Goal: Task Accomplishment & Management: Manage account settings

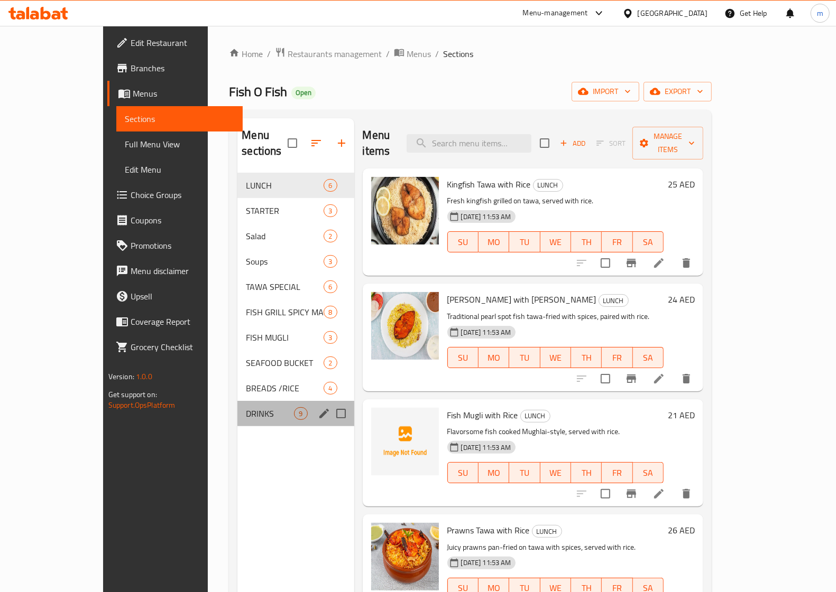
click at [237, 408] on div "DRINKS 9" at bounding box center [295, 413] width 116 height 25
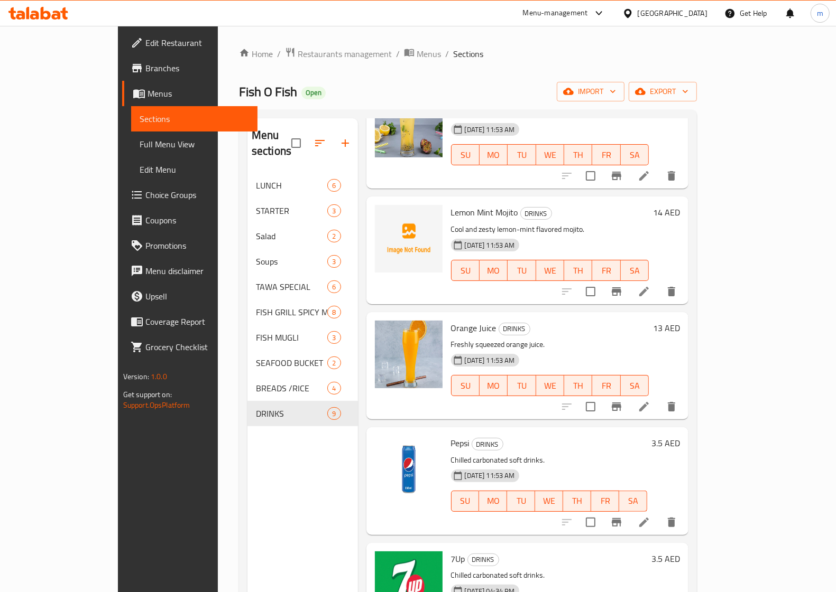
scroll to position [76, 0]
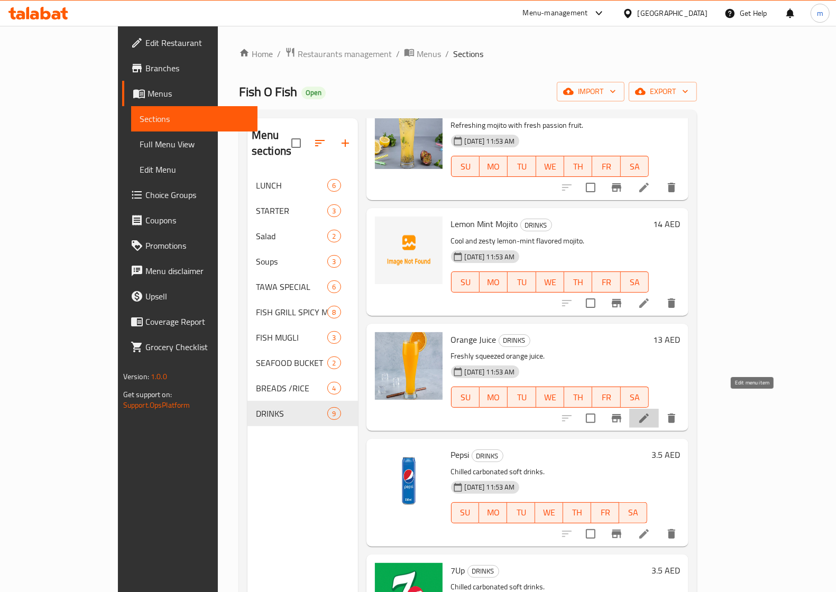
click at [650, 412] on icon at bounding box center [643, 418] width 13 height 13
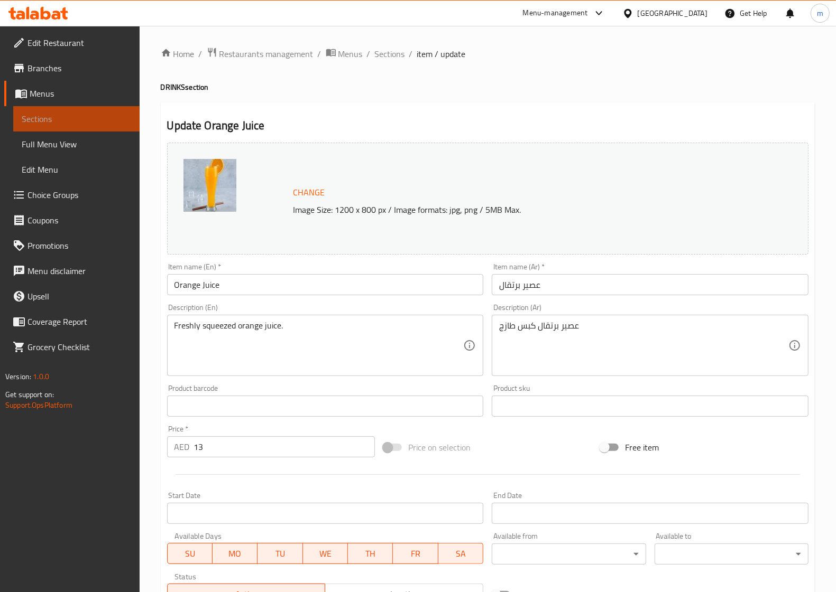
click at [106, 115] on span "Sections" at bounding box center [76, 119] width 109 height 13
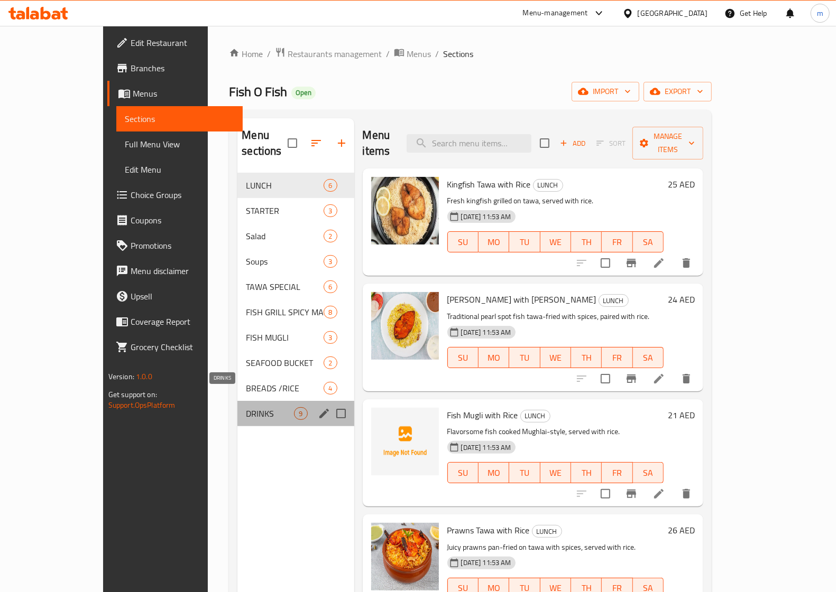
click at [246, 407] on span "DRINKS" at bounding box center [270, 413] width 48 height 13
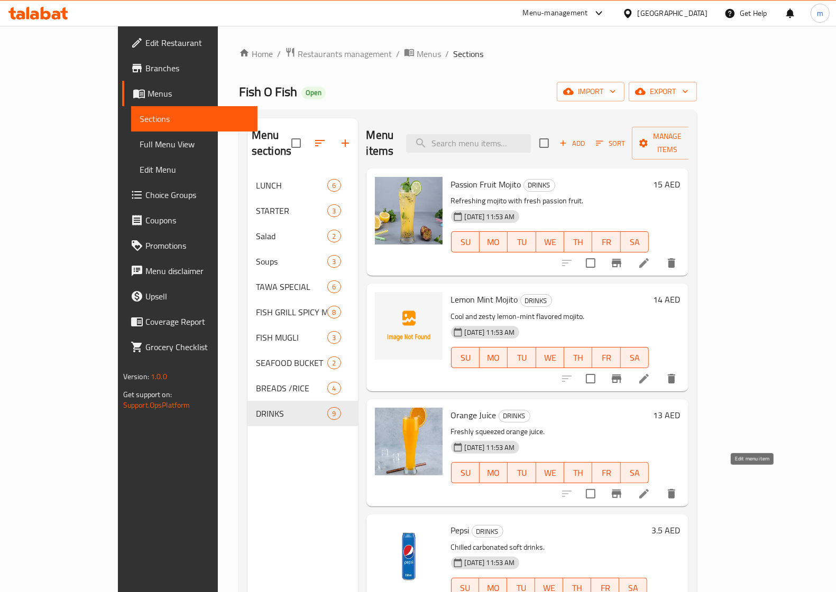
click at [650, 488] on icon at bounding box center [643, 494] width 13 height 13
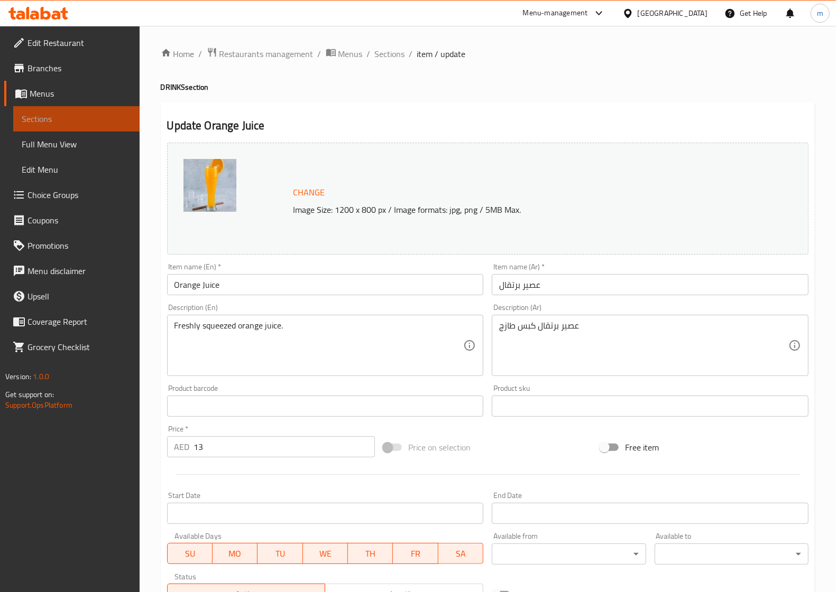
click at [91, 113] on span "Sections" at bounding box center [76, 119] width 109 height 13
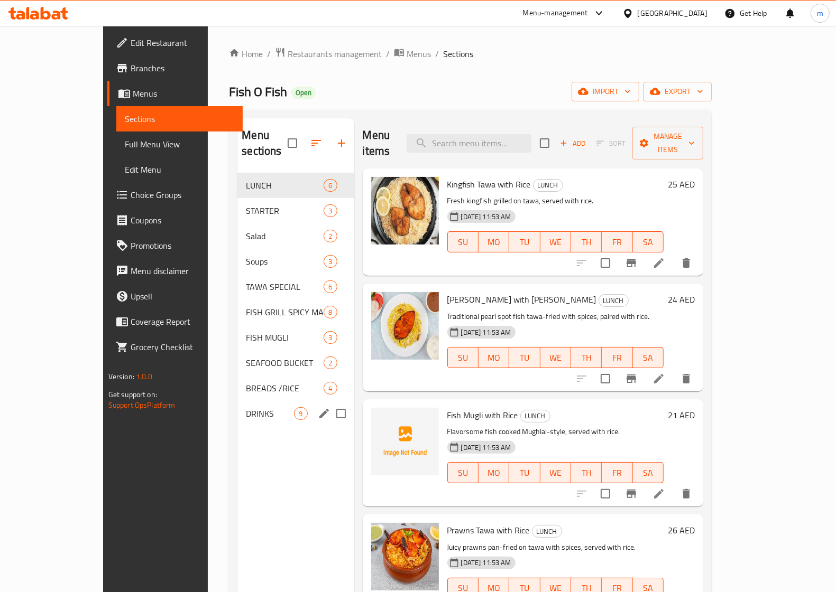
click at [237, 401] on div "DRINKS 9" at bounding box center [295, 413] width 116 height 25
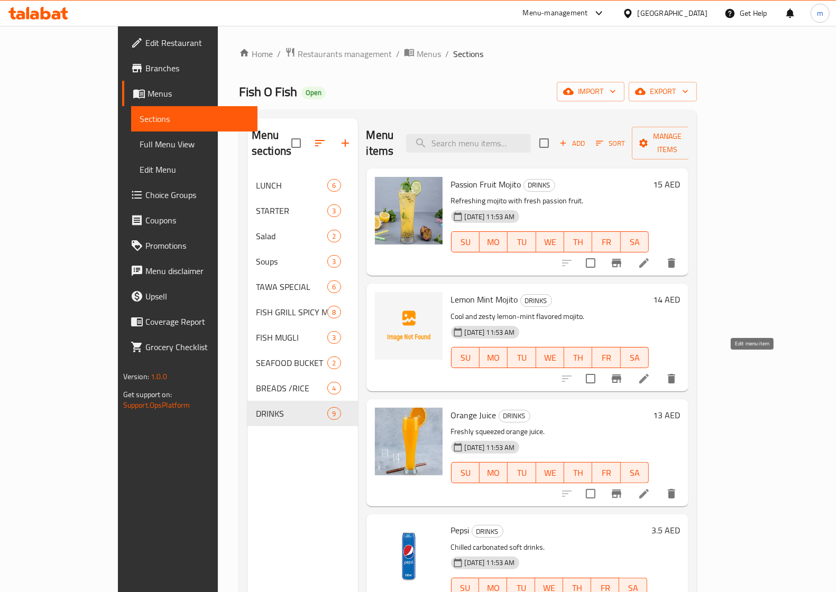
click at [650, 373] on icon at bounding box center [643, 379] width 13 height 13
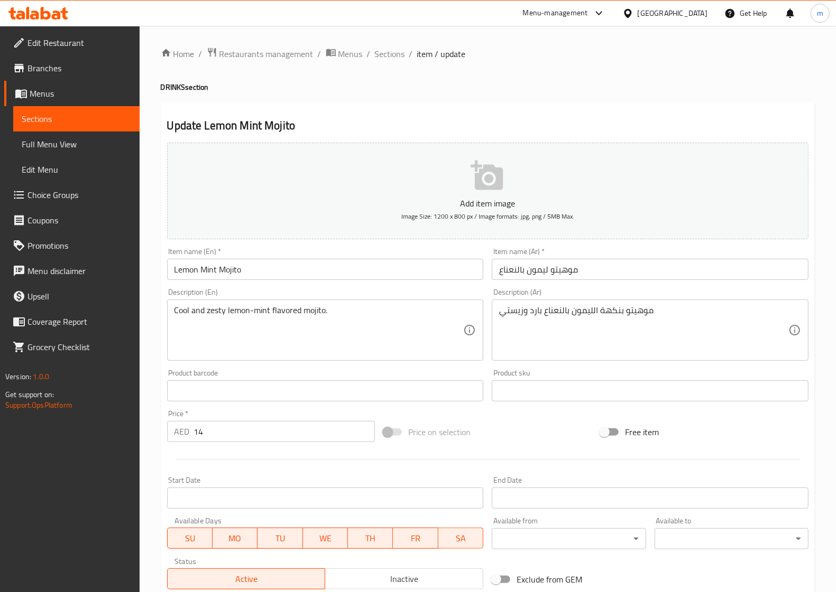
click at [56, 119] on span "Sections" at bounding box center [76, 119] width 109 height 13
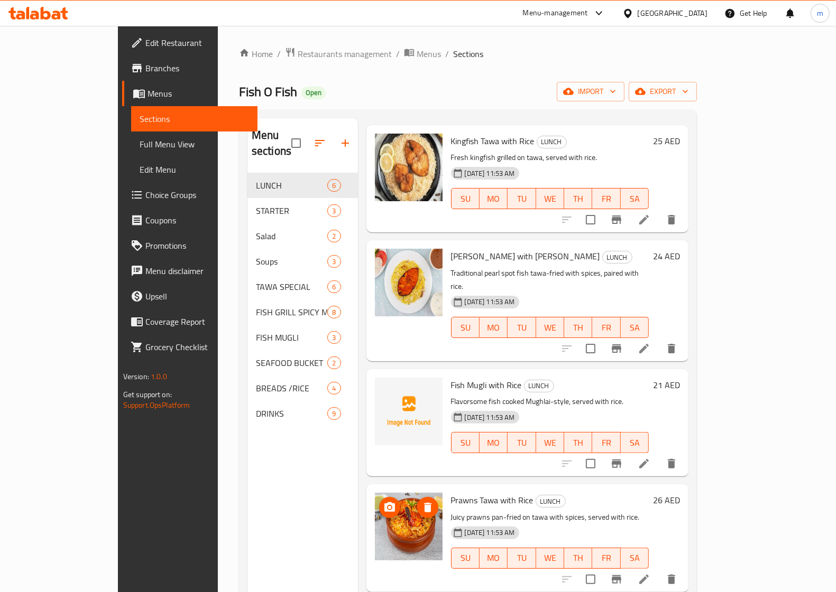
scroll to position [66, 0]
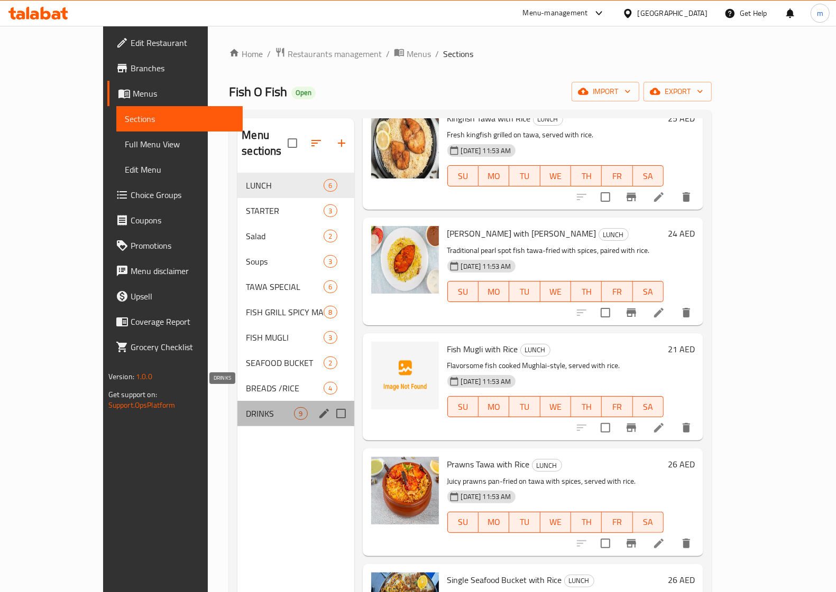
click at [246, 407] on span "DRINKS" at bounding box center [270, 413] width 48 height 13
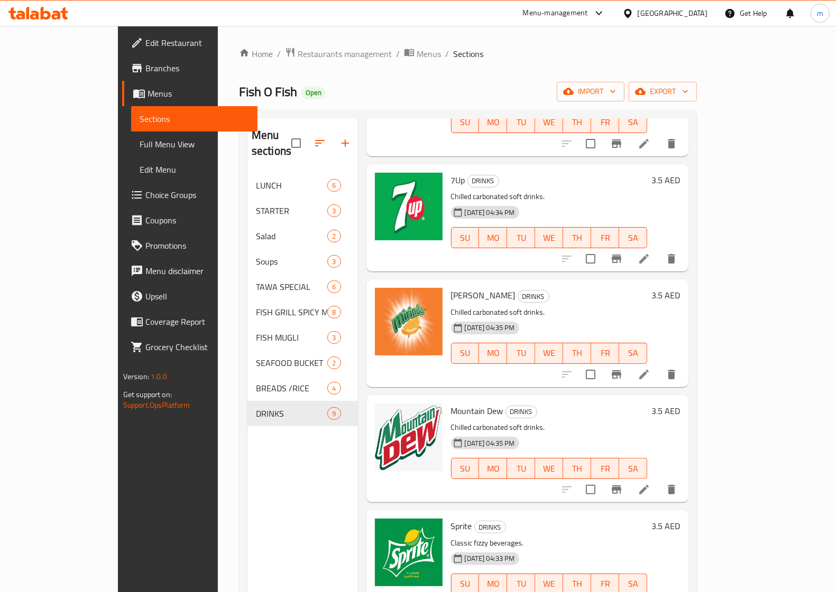
scroll to position [472, 0]
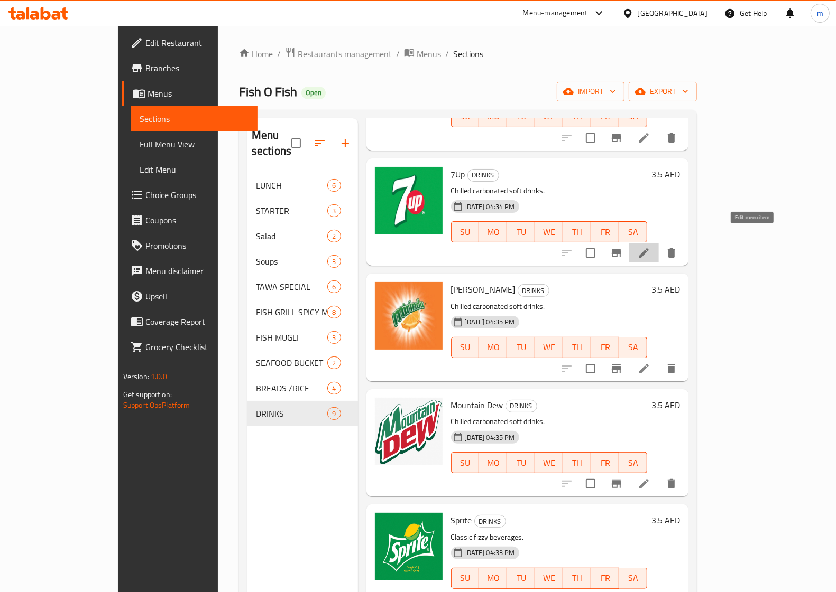
click at [648, 248] on icon at bounding box center [644, 253] width 10 height 10
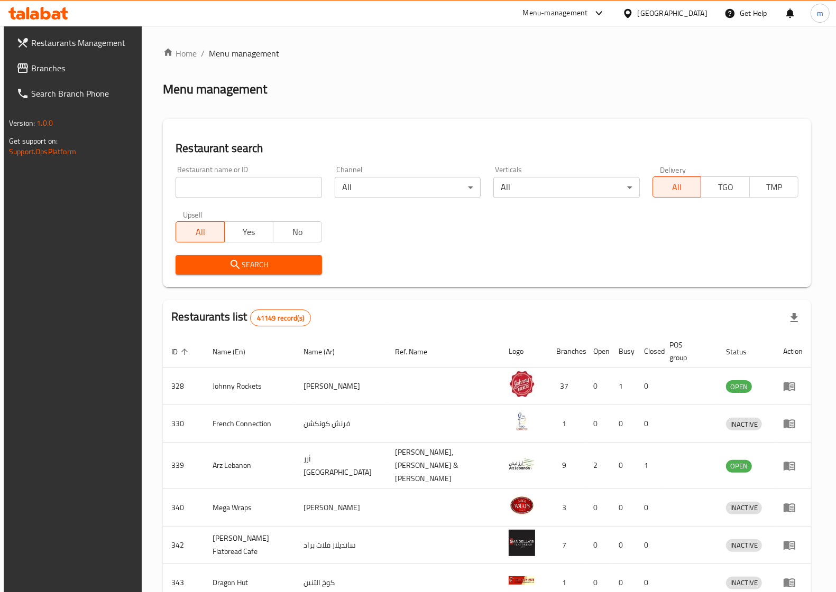
click at [72, 63] on span "Branches" at bounding box center [83, 68] width 104 height 13
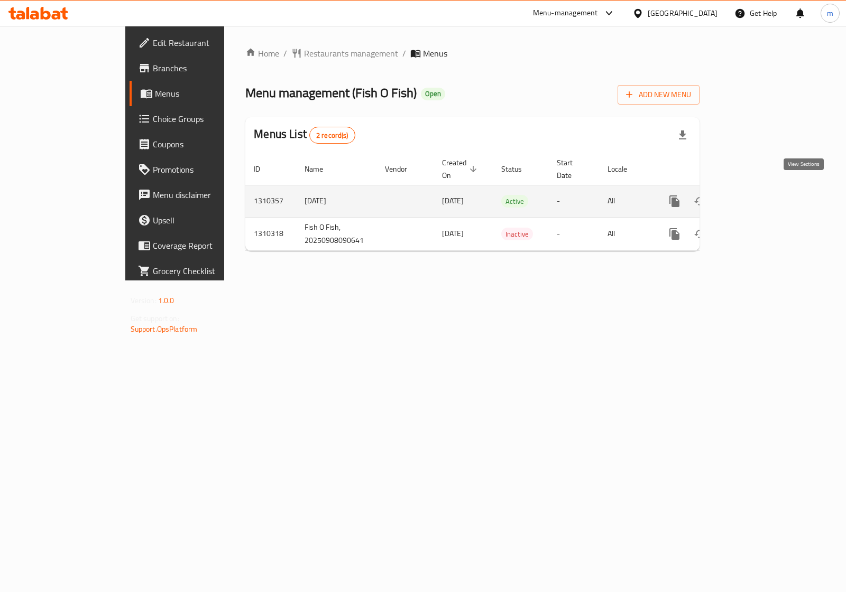
click at [757, 195] on icon "enhanced table" at bounding box center [750, 201] width 13 height 13
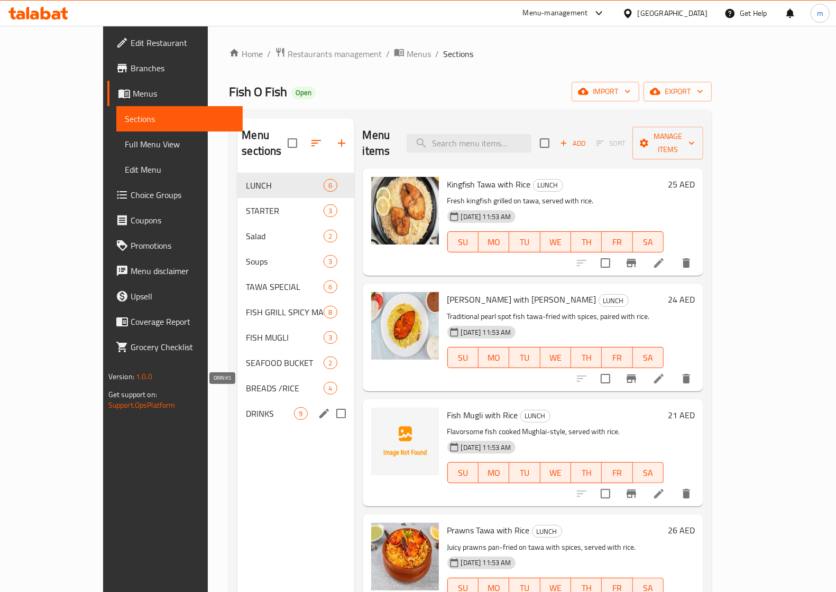
click at [246, 407] on span "DRINKS" at bounding box center [270, 413] width 48 height 13
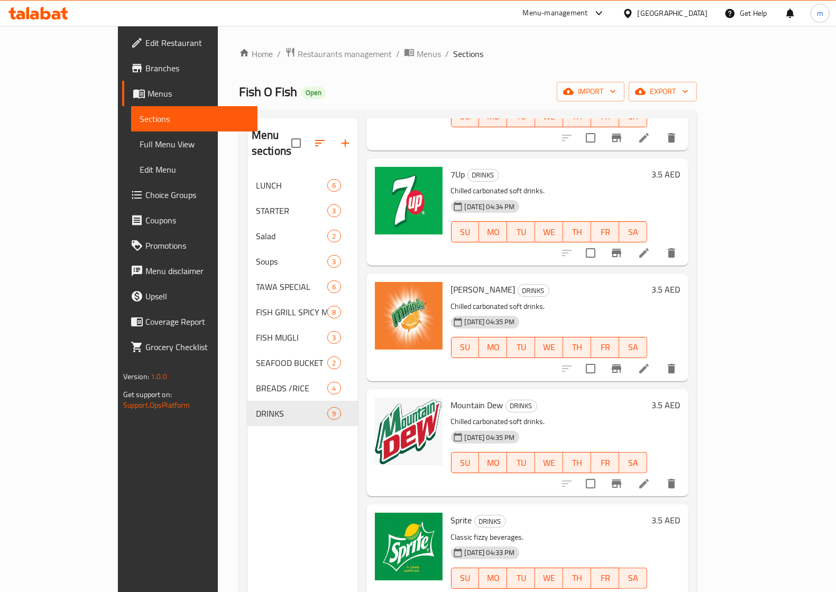
scroll to position [66, 0]
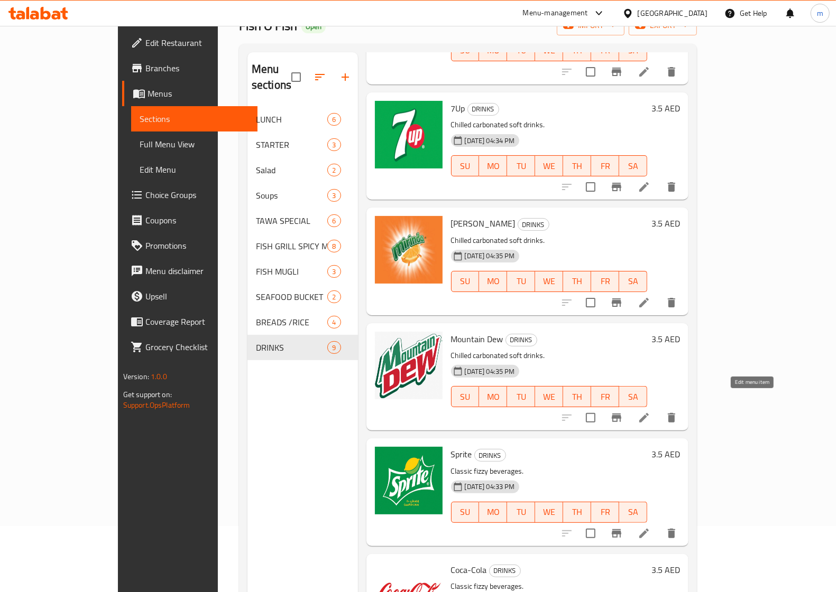
click at [648, 413] on icon at bounding box center [644, 418] width 10 height 10
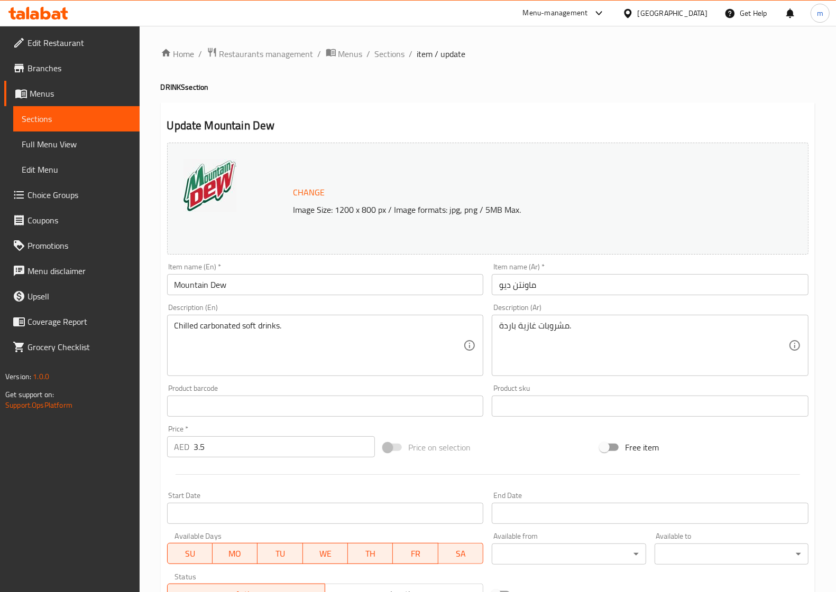
click at [59, 118] on span "Sections" at bounding box center [76, 119] width 109 height 13
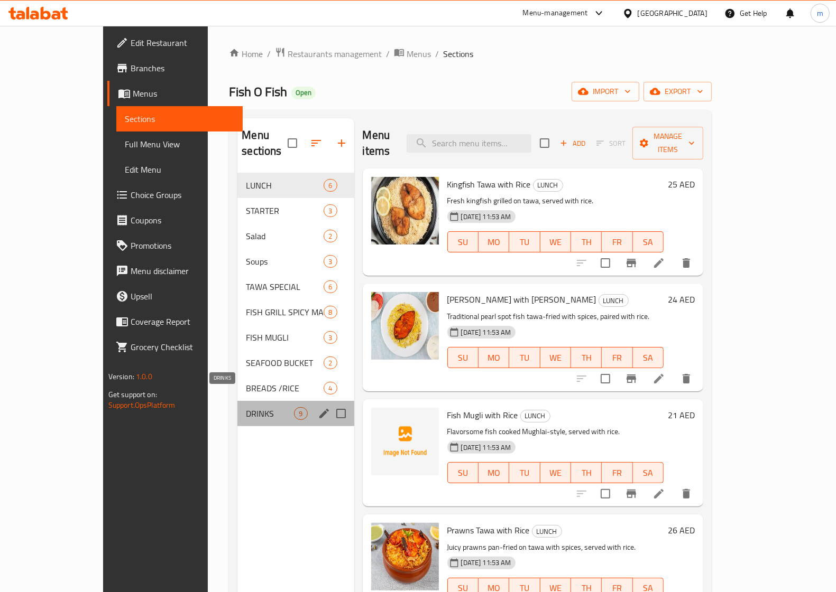
click at [246, 407] on span "DRINKS" at bounding box center [270, 413] width 48 height 13
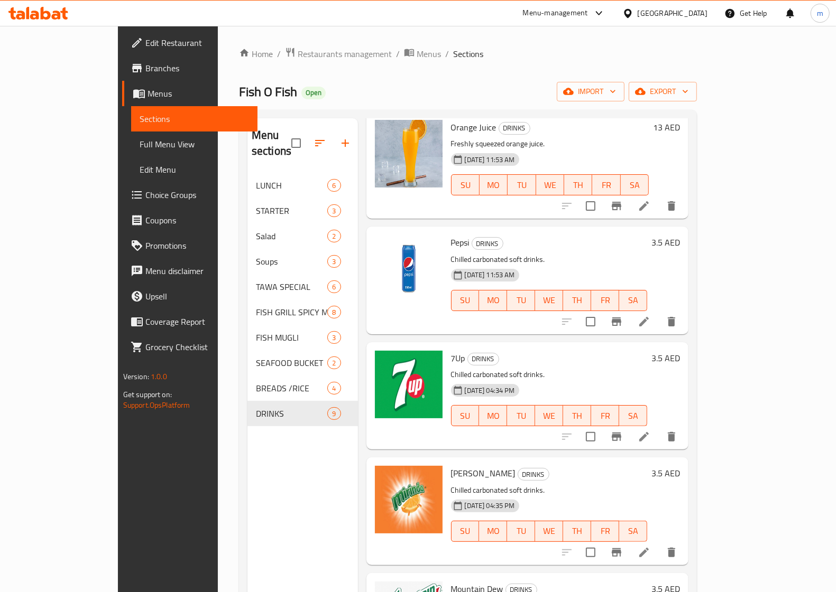
scroll to position [330, 0]
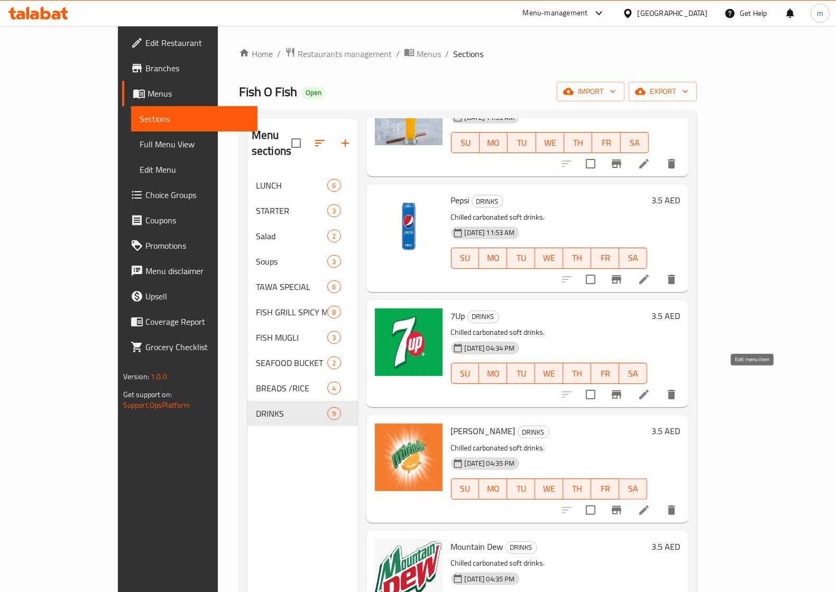
click at [648, 390] on icon at bounding box center [644, 395] width 10 height 10
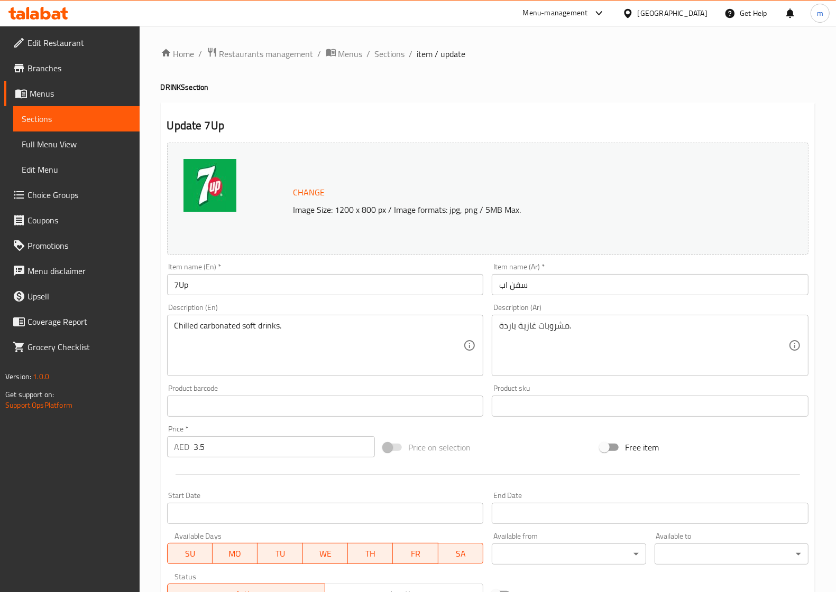
click at [48, 113] on span "Sections" at bounding box center [76, 119] width 109 height 13
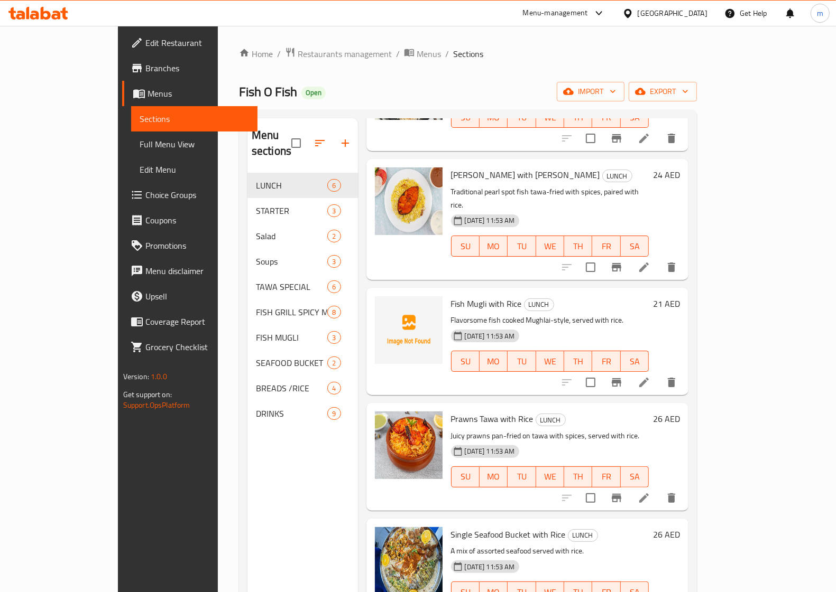
scroll to position [126, 0]
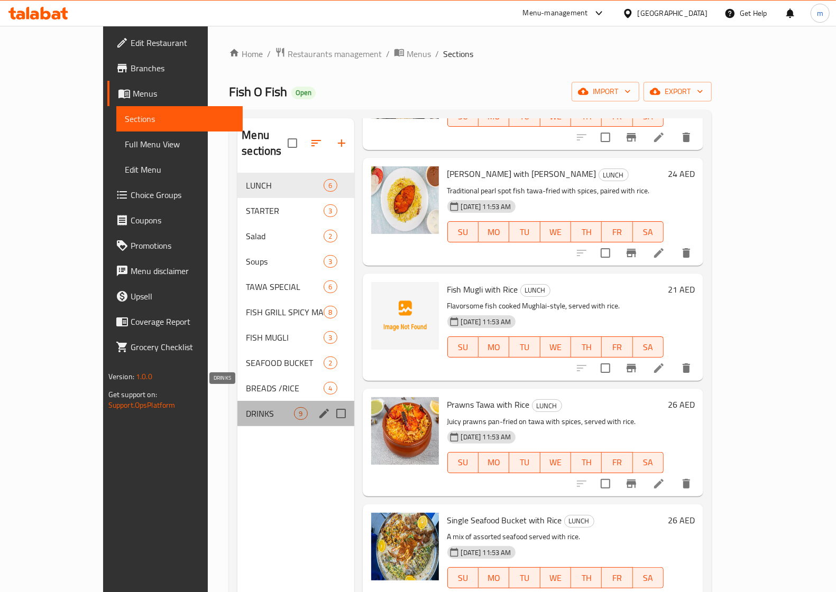
click at [248, 407] on span "DRINKS" at bounding box center [270, 413] width 48 height 13
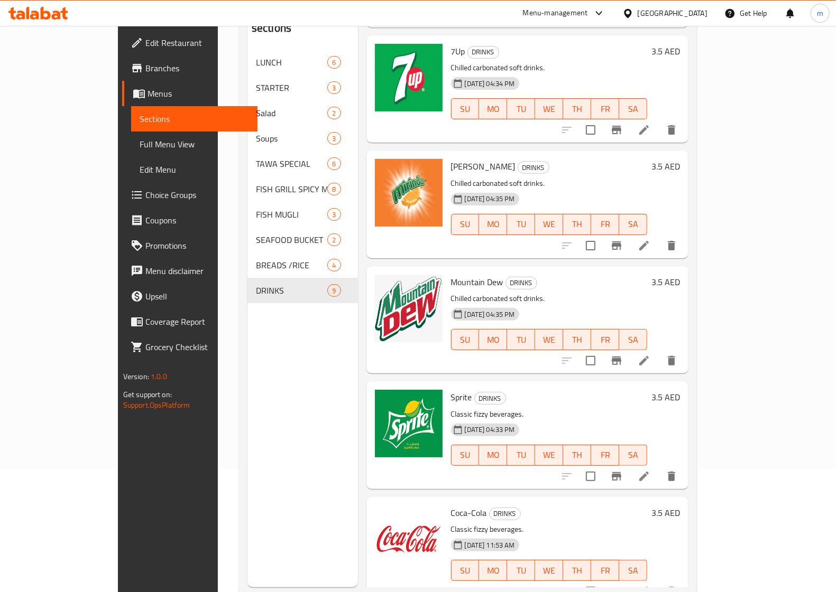
scroll to position [132, 0]
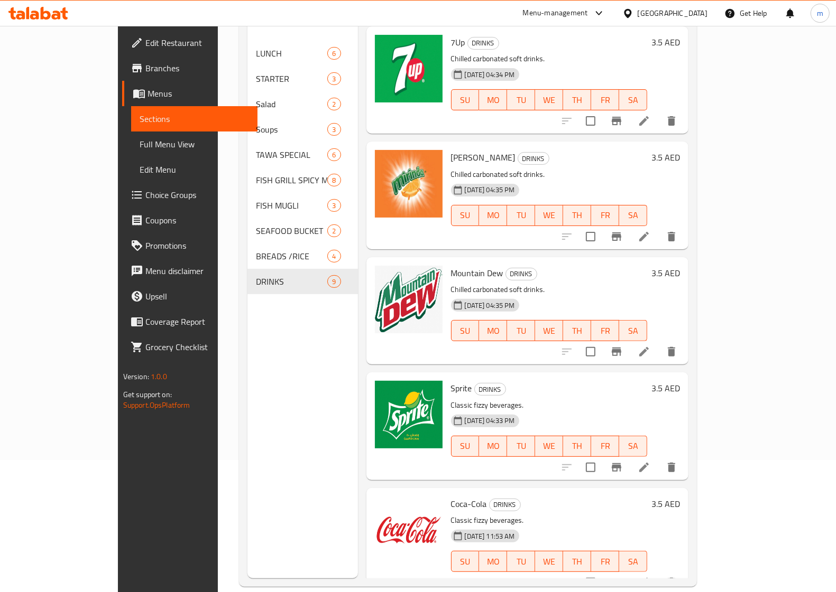
click at [650, 461] on icon at bounding box center [643, 467] width 13 height 13
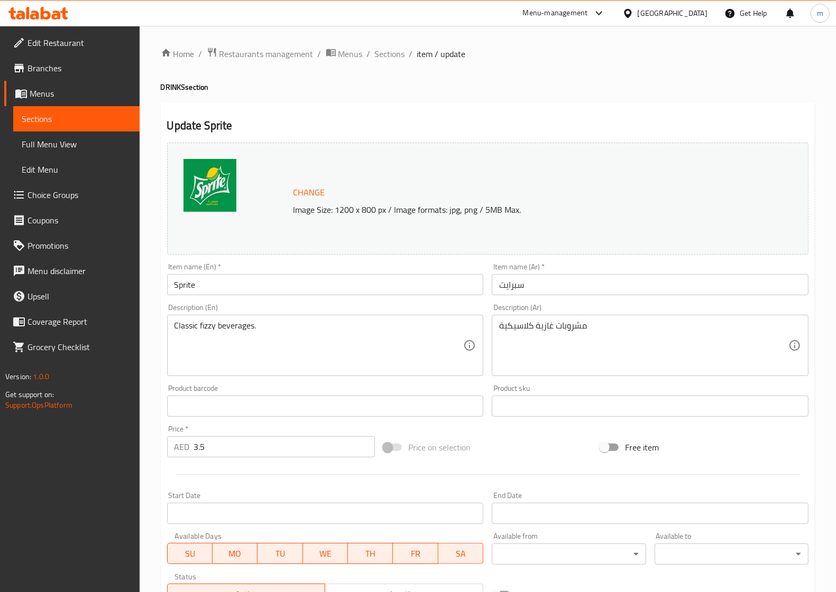
click at [73, 113] on span "Sections" at bounding box center [76, 119] width 109 height 13
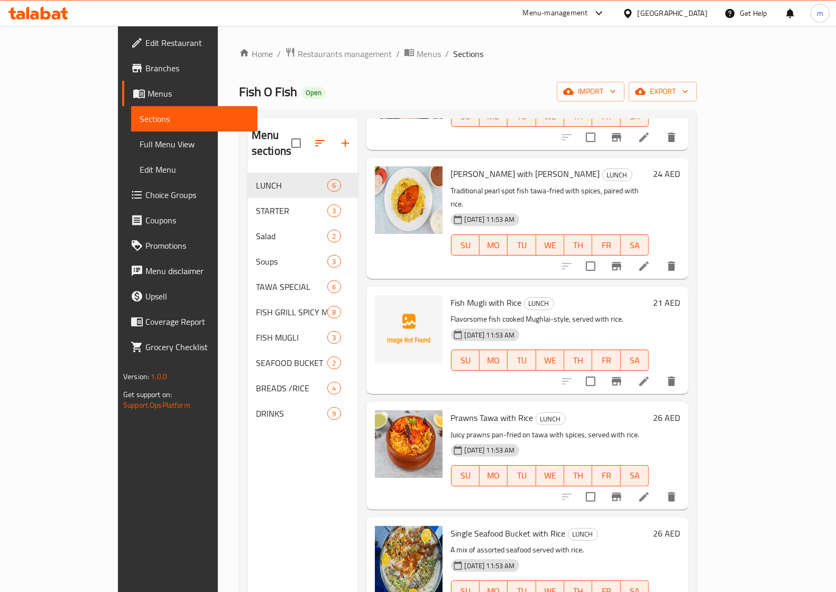
scroll to position [149, 0]
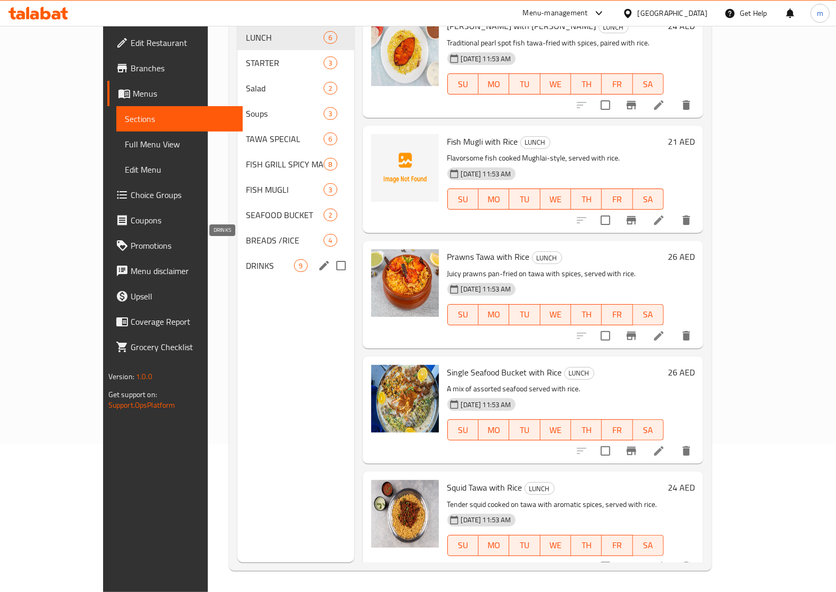
click at [246, 259] on span "DRINKS" at bounding box center [270, 265] width 48 height 13
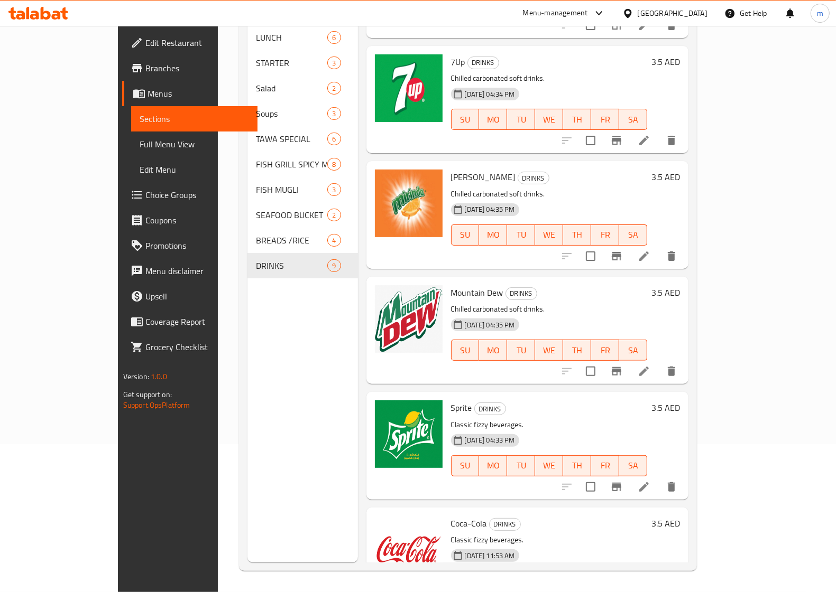
scroll to position [472, 0]
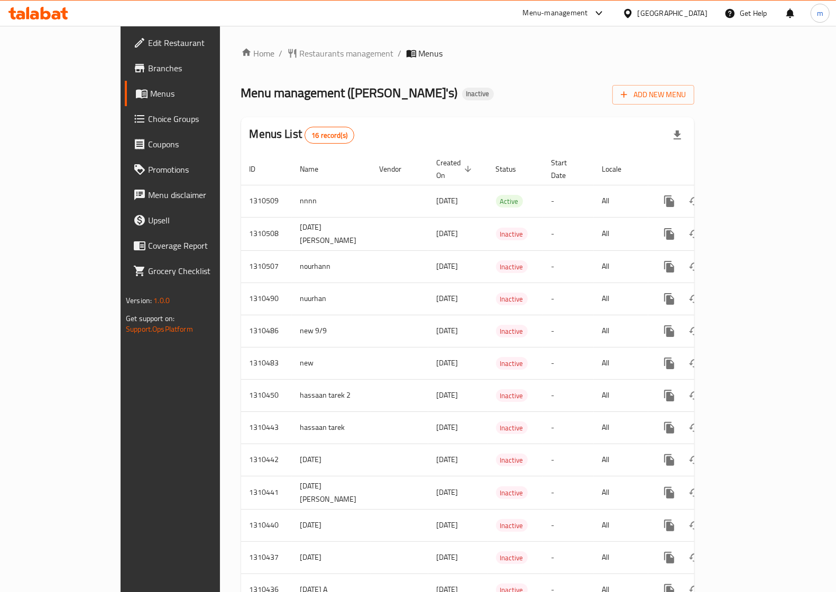
click at [148, 65] on span "Branches" at bounding box center [200, 68] width 104 height 13
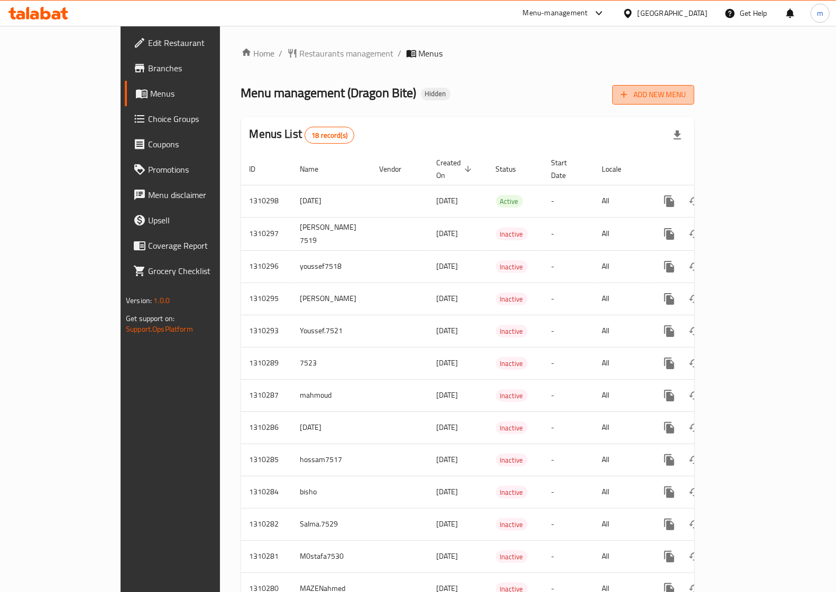
click at [685, 99] on span "Add New Menu" at bounding box center [652, 94] width 65 height 13
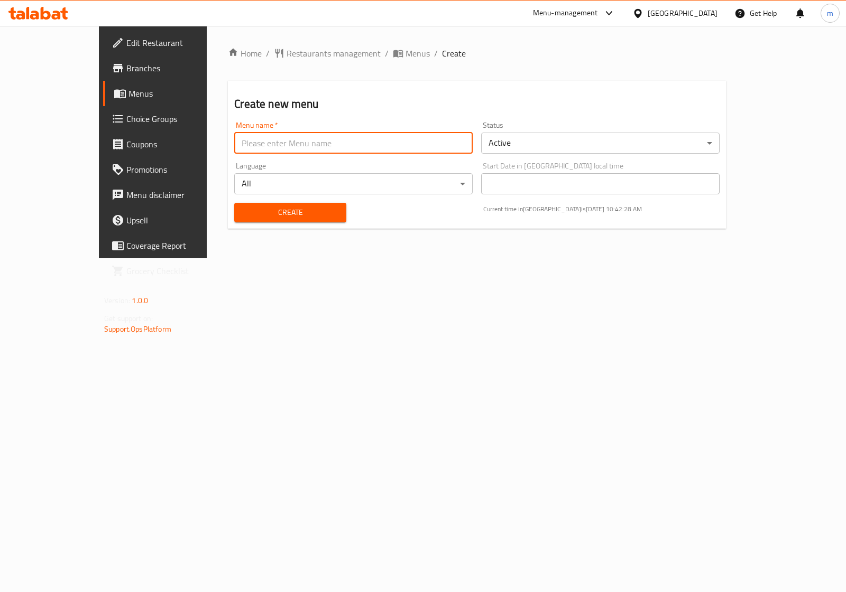
click at [442, 146] on input "text" at bounding box center [353, 143] width 238 height 21
type input "M0stafa7530"
click at [284, 212] on span "Create" at bounding box center [290, 212] width 95 height 13
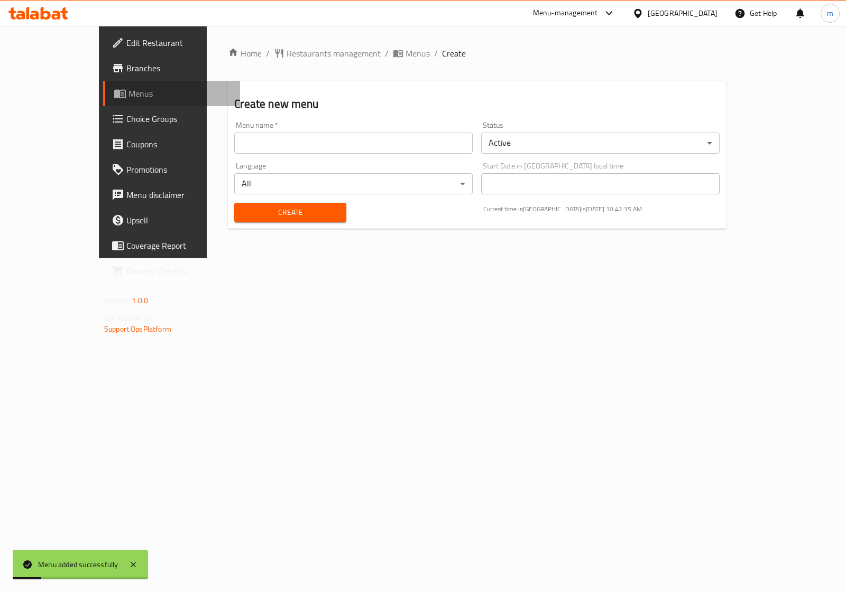
click at [128, 93] on span "Menus" at bounding box center [179, 93] width 103 height 13
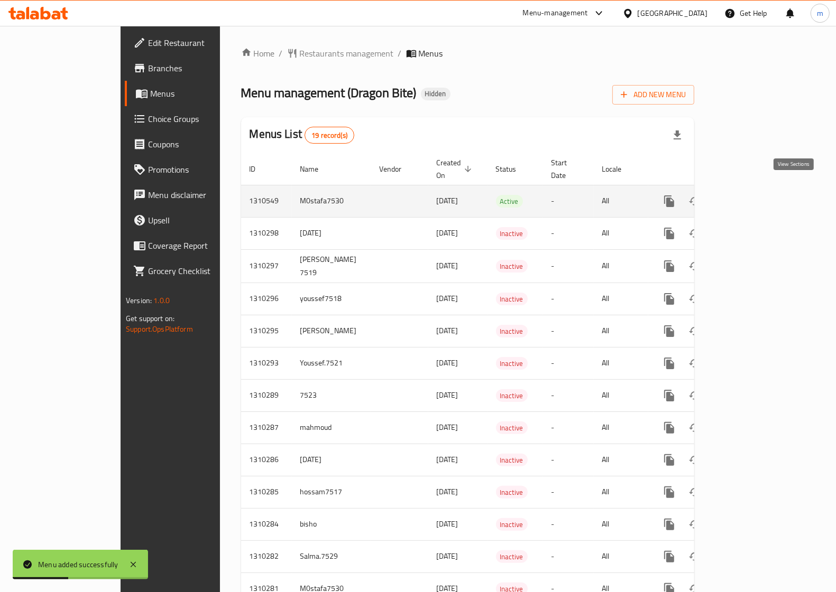
click at [752, 195] on icon "enhanced table" at bounding box center [745, 201] width 13 height 13
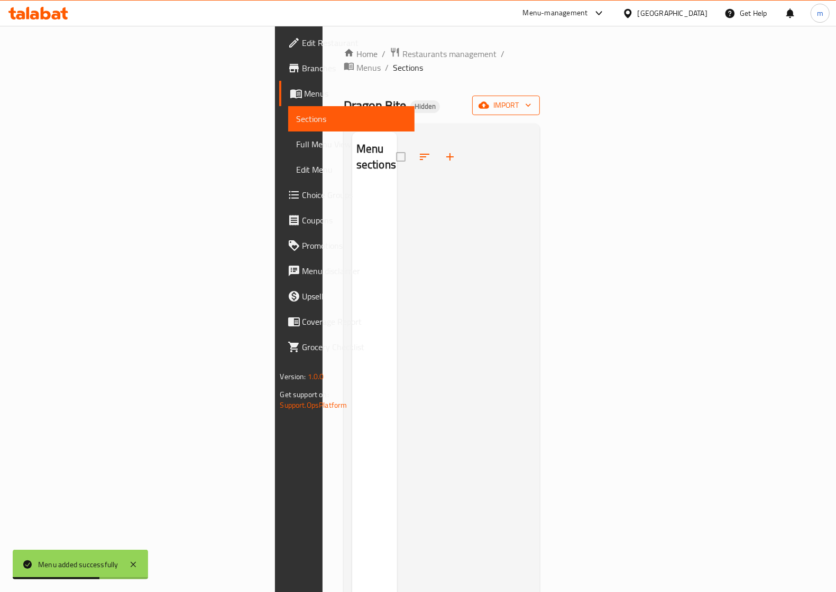
click at [531, 99] on span "import" at bounding box center [505, 105] width 51 height 13
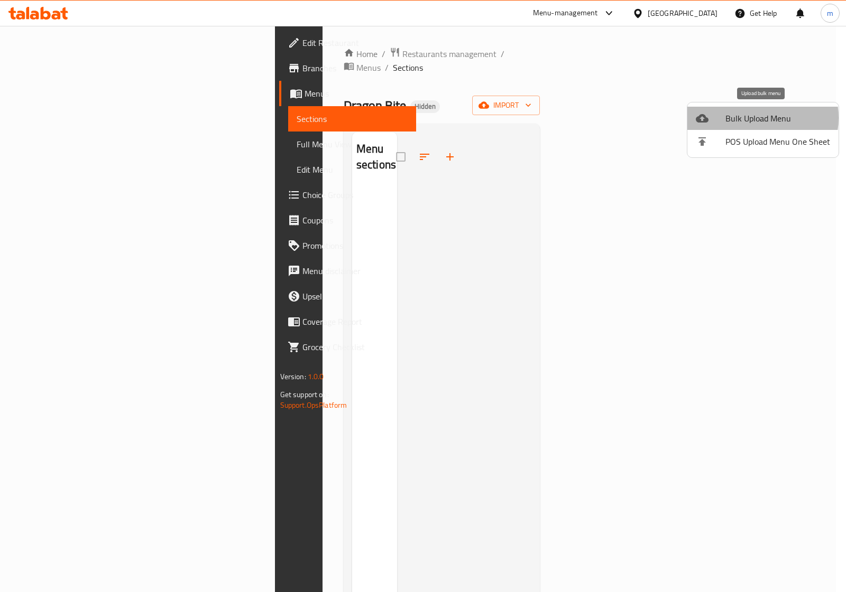
click at [753, 118] on span "Bulk Upload Menu" at bounding box center [777, 118] width 105 height 13
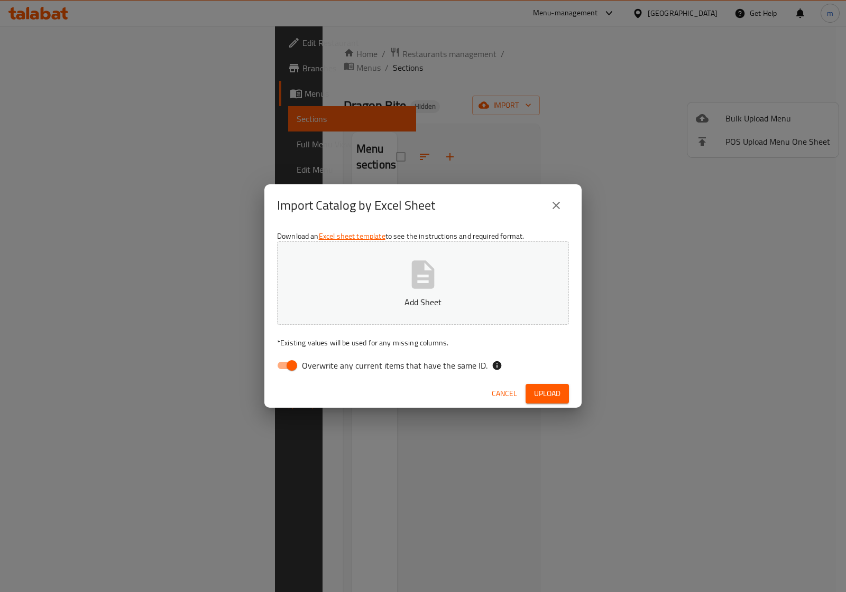
click at [289, 363] on input "Overwrite any current items that have the same ID." at bounding box center [292, 366] width 60 height 20
checkbox input "false"
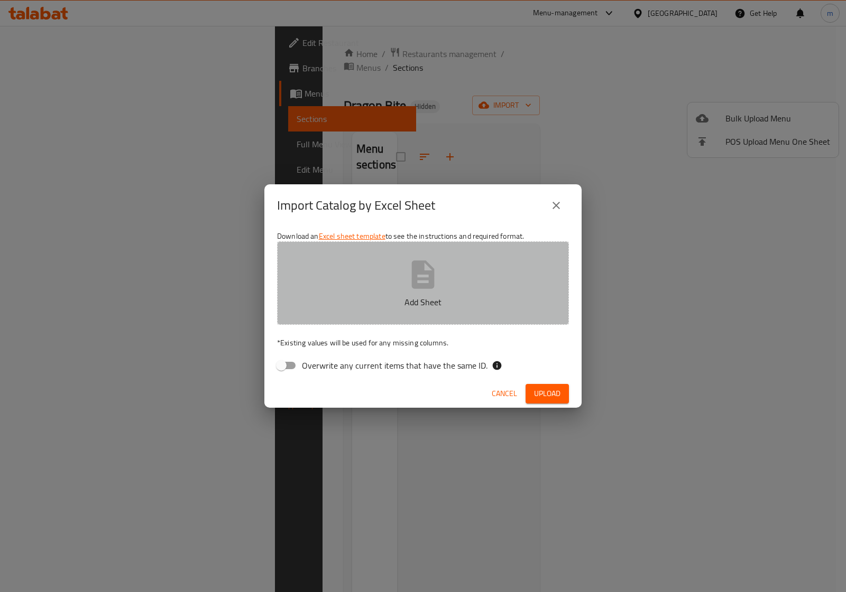
click at [368, 305] on p "Add Sheet" at bounding box center [422, 302] width 259 height 13
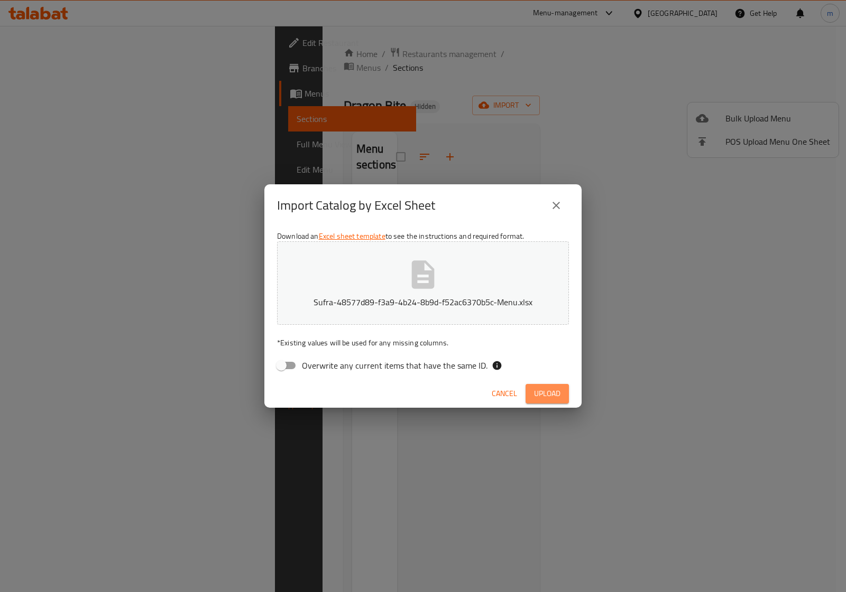
click at [543, 387] on span "Upload" at bounding box center [547, 393] width 26 height 13
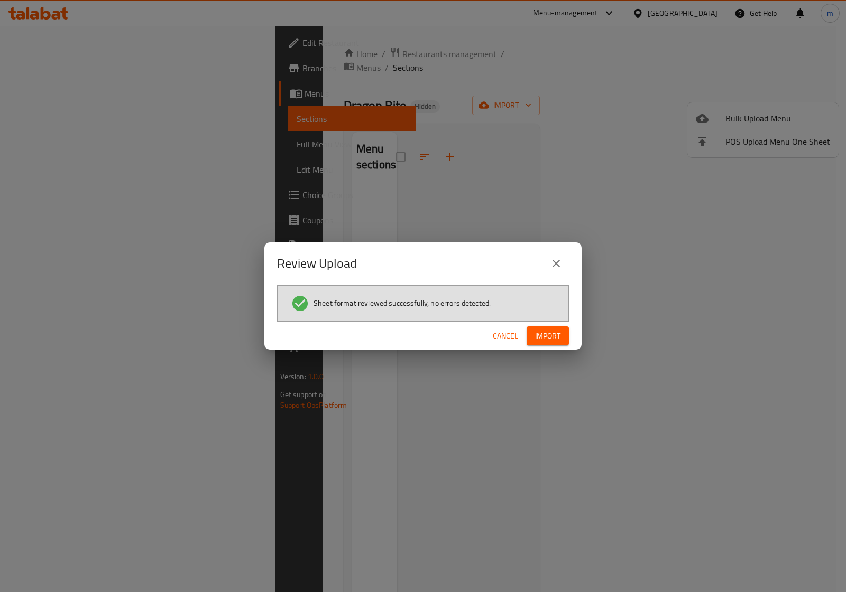
click at [547, 333] on span "Import" at bounding box center [547, 336] width 25 height 13
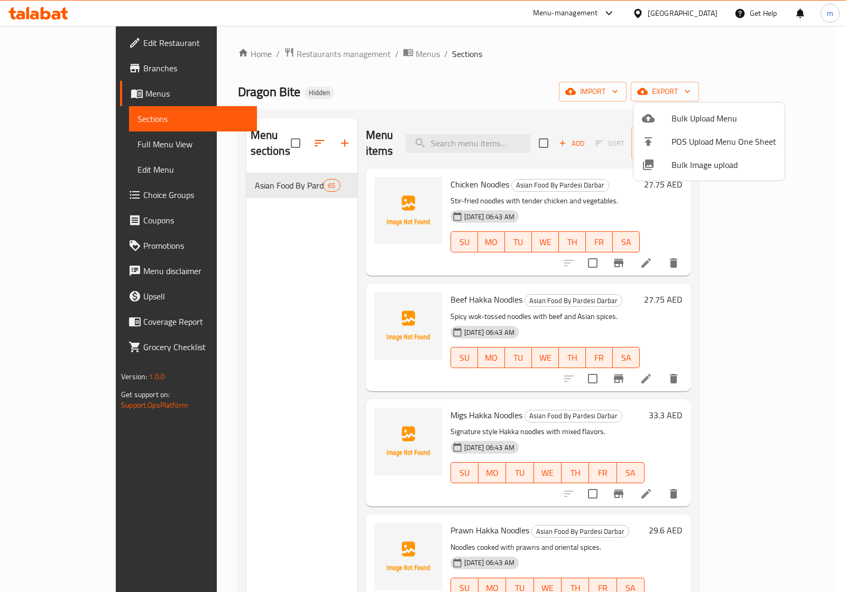
click at [56, 145] on div at bounding box center [423, 296] width 846 height 592
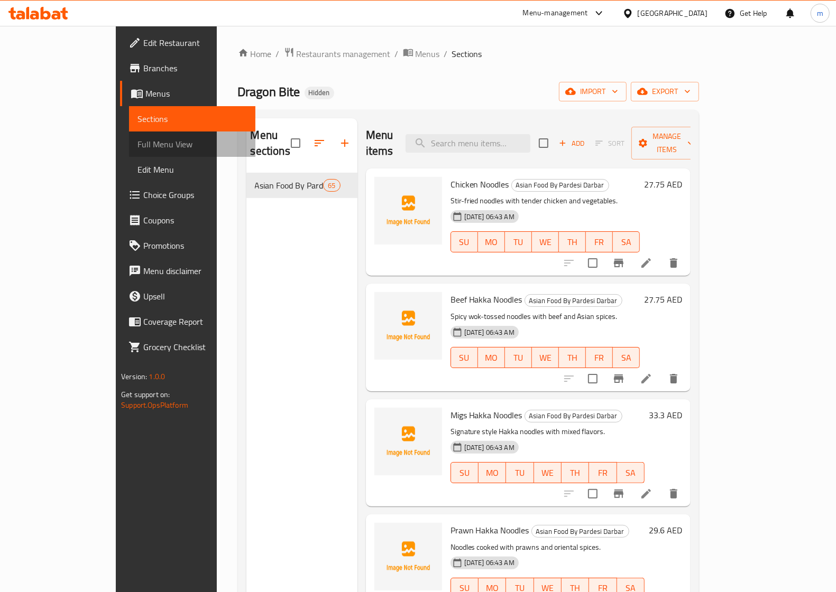
click at [137, 147] on span "Full Menu View" at bounding box center [191, 144] width 109 height 13
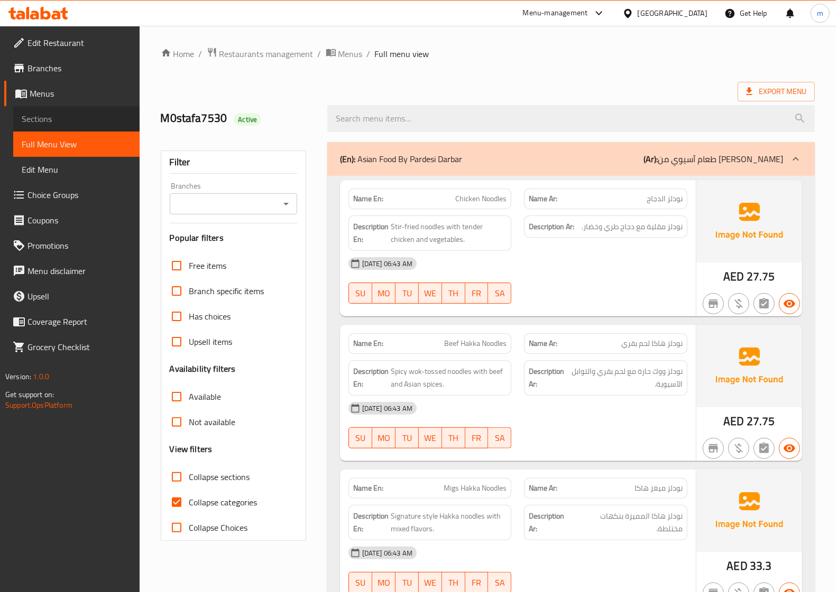
click at [62, 115] on span "Sections" at bounding box center [76, 119] width 109 height 13
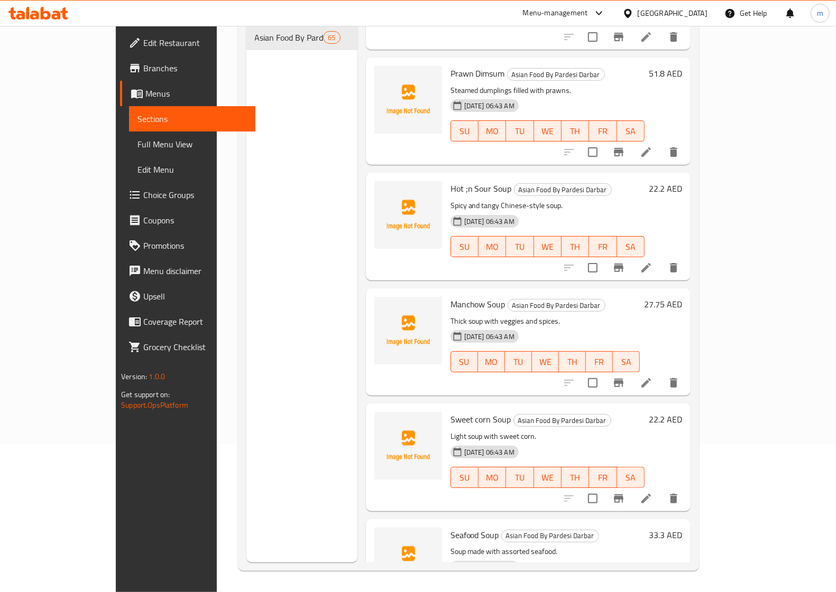
scroll to position [149, 0]
click at [145, 93] on span "Menus" at bounding box center [195, 93] width 101 height 13
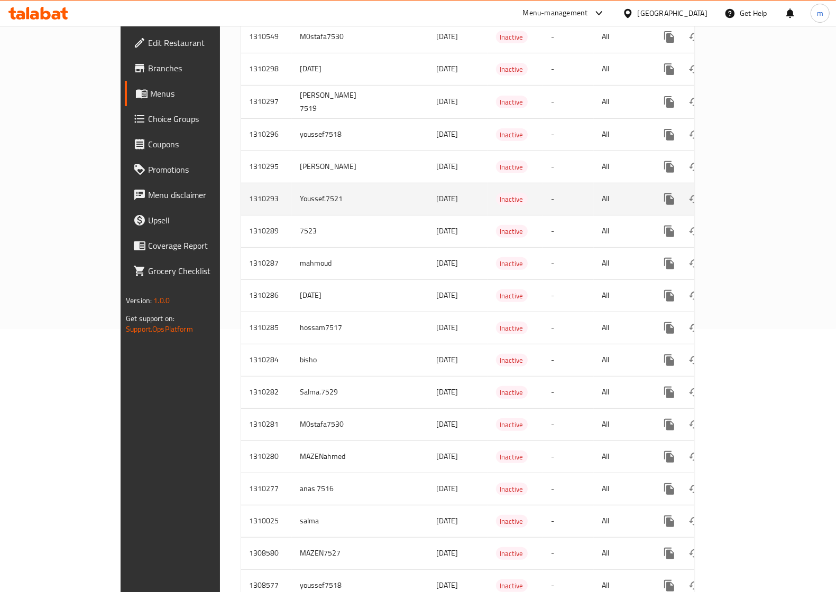
scroll to position [264, 0]
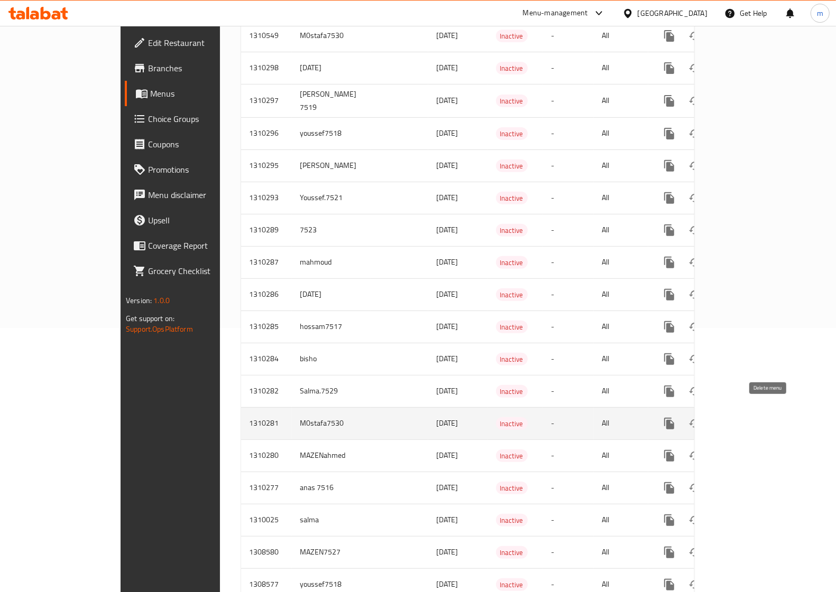
click at [724, 419] on icon "enhanced table" at bounding box center [719, 424] width 7 height 10
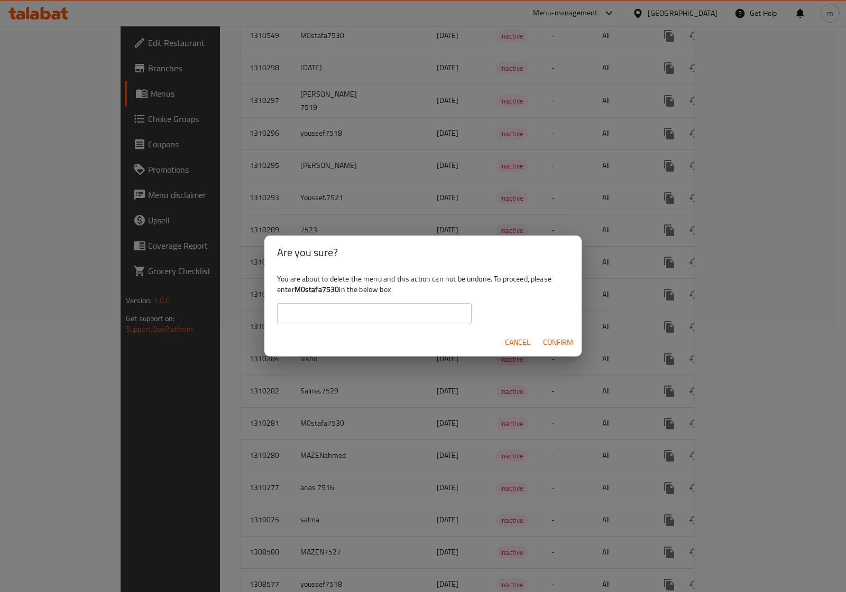
click at [555, 345] on span "Confirm" at bounding box center [558, 342] width 30 height 13
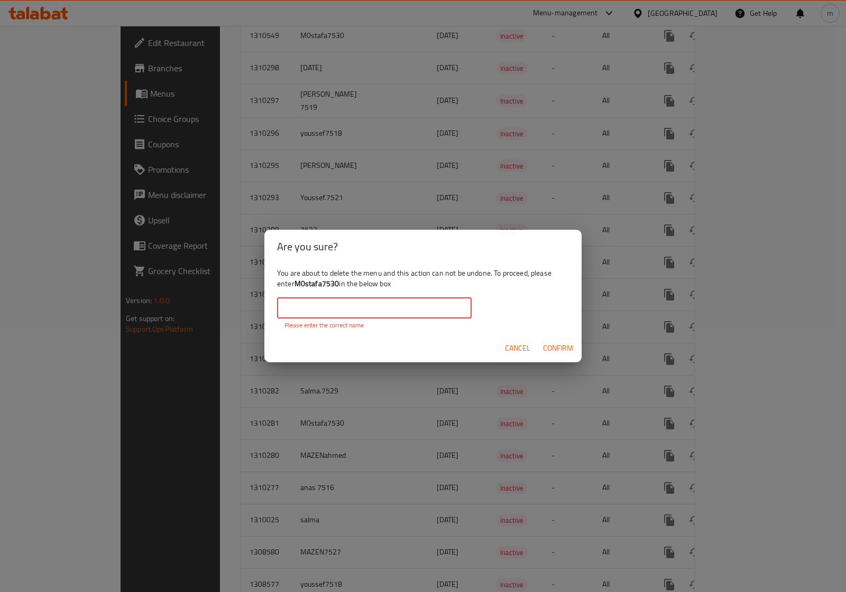
click at [421, 303] on input "text" at bounding box center [374, 308] width 194 height 21
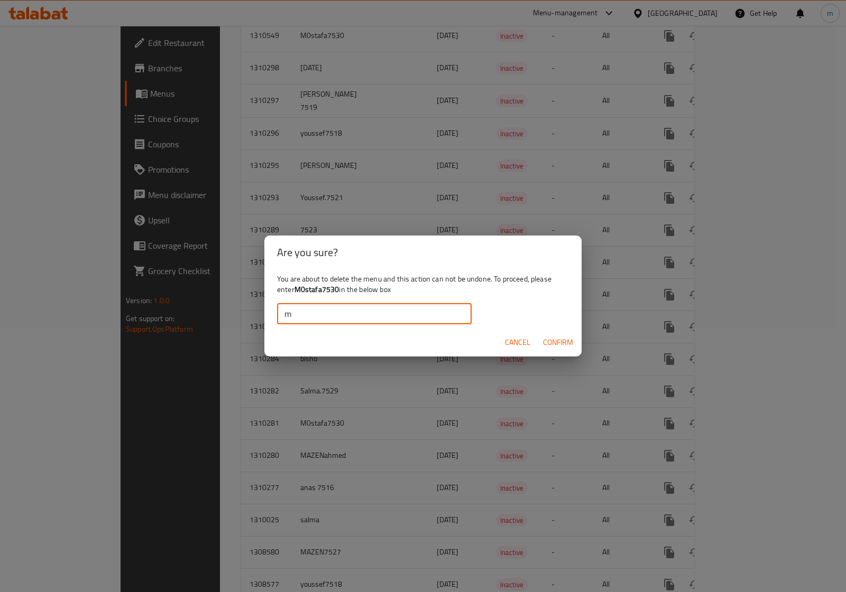
type input "Mostafa ayman7530"
click at [561, 342] on span "Confirm" at bounding box center [558, 342] width 30 height 13
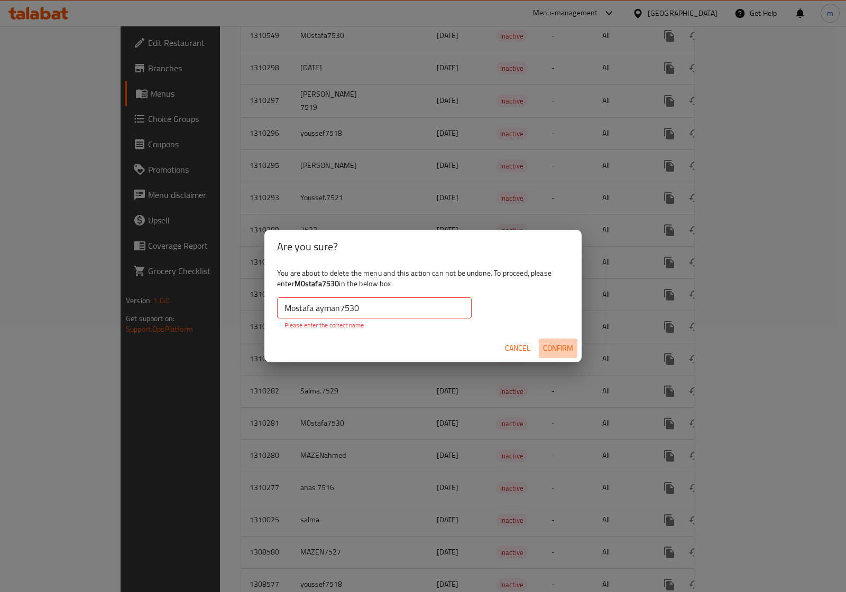
click at [551, 345] on span "Confirm" at bounding box center [558, 348] width 30 height 13
click at [506, 340] on button "Cancel" at bounding box center [517, 349] width 34 height 20
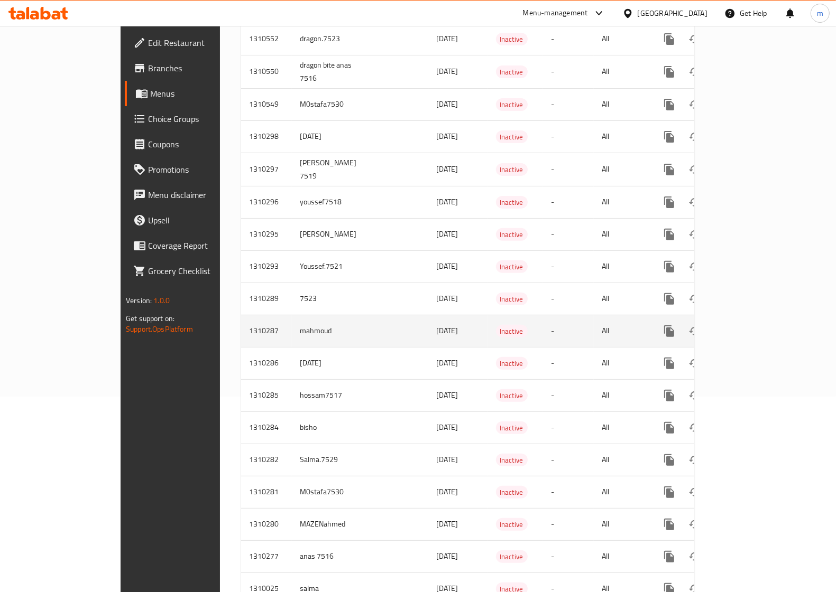
scroll to position [0, 0]
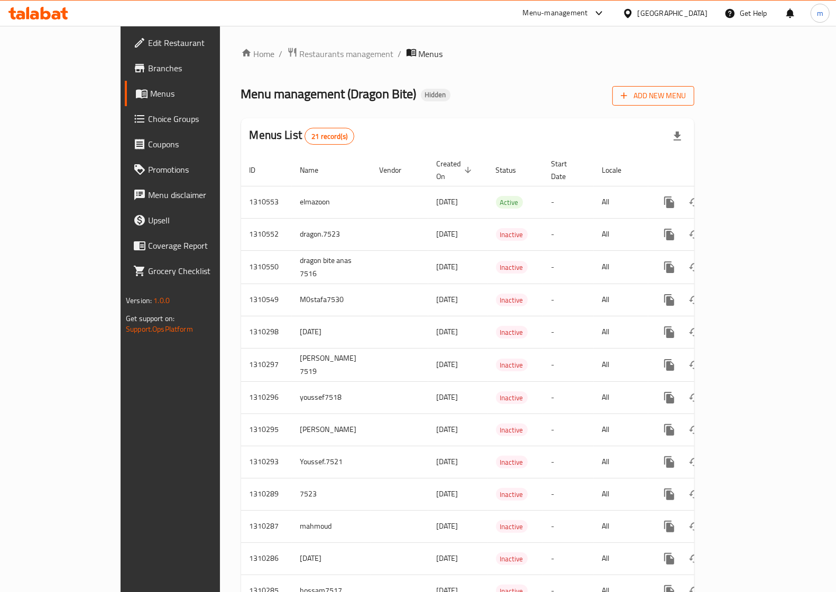
click at [685, 100] on span "Add New Menu" at bounding box center [652, 95] width 65 height 13
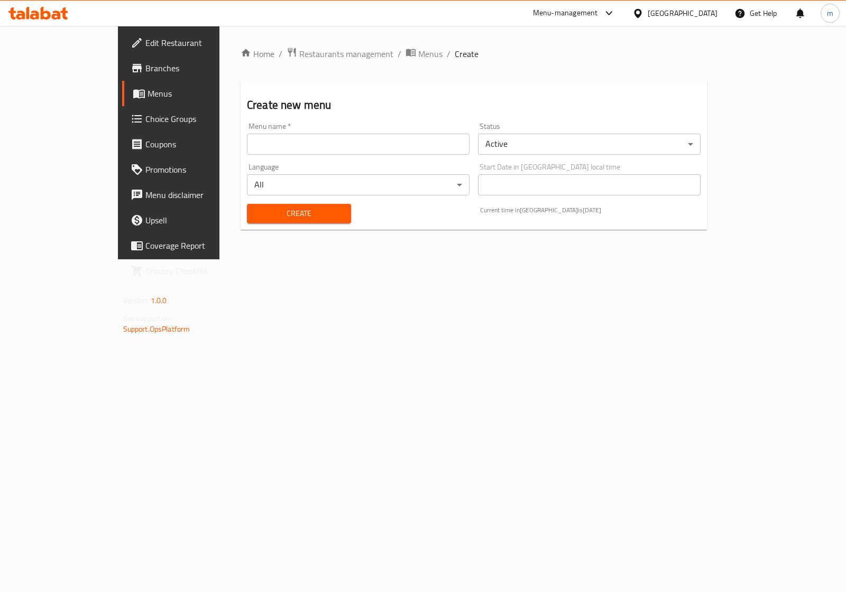
click at [378, 136] on input "text" at bounding box center [358, 144] width 223 height 21
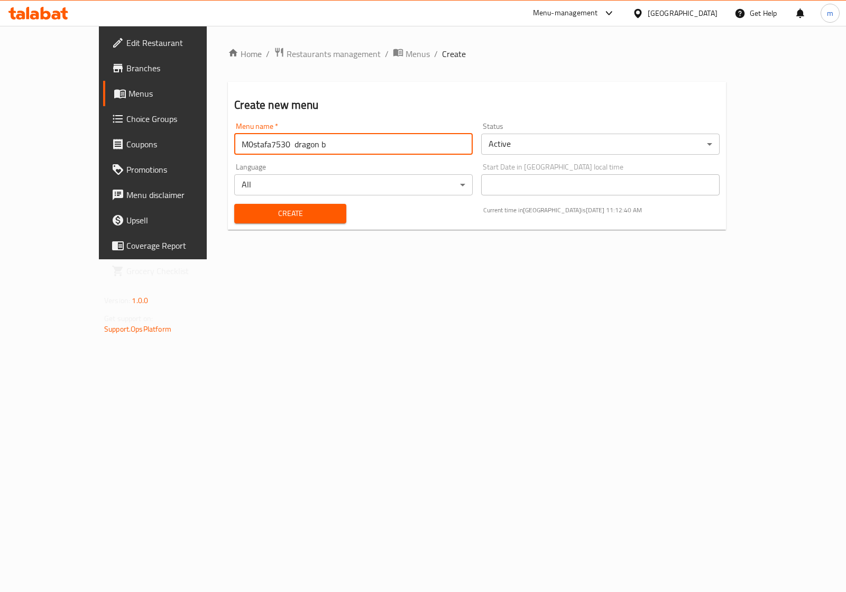
type input "M0stafa7530 dragon b"
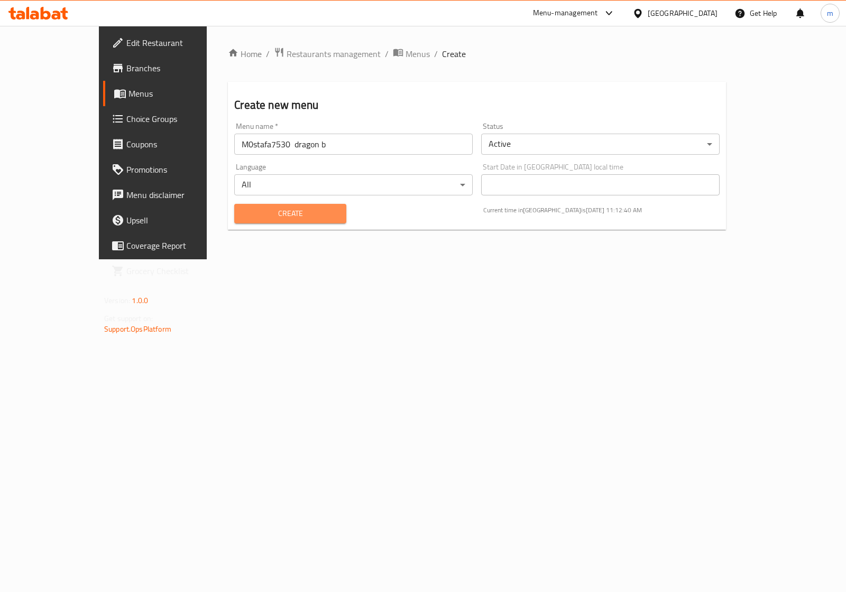
click at [304, 210] on span "Create" at bounding box center [290, 213] width 95 height 13
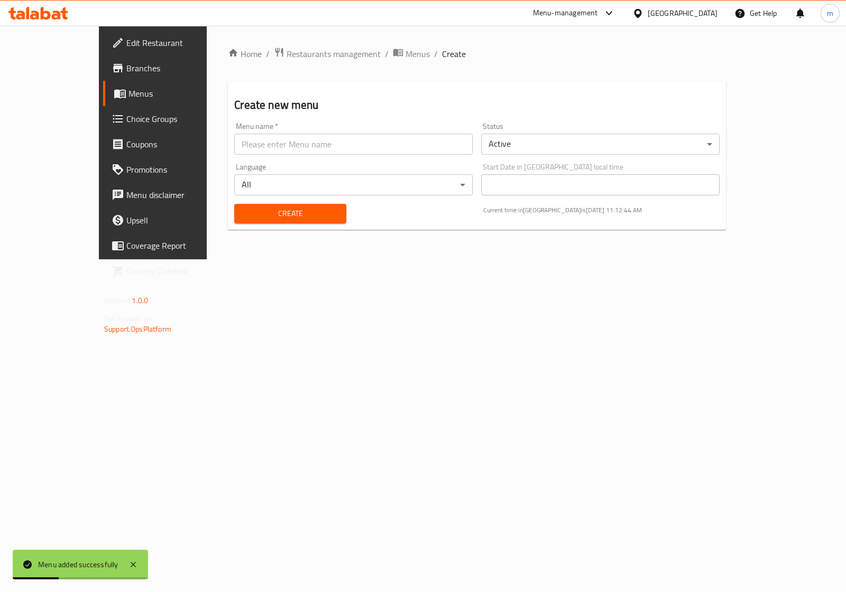
click at [128, 89] on span "Menus" at bounding box center [179, 93] width 103 height 13
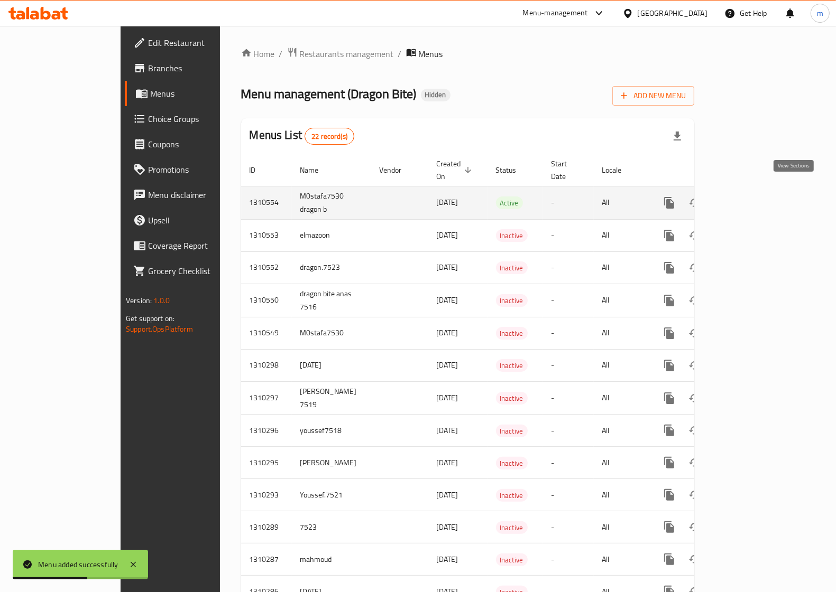
click at [752, 197] on icon "enhanced table" at bounding box center [745, 203] width 13 height 13
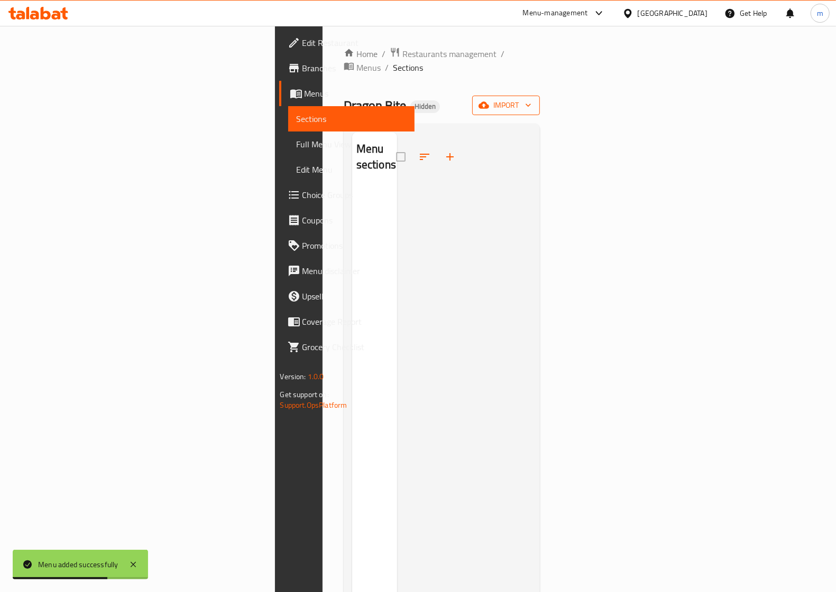
click at [531, 99] on span "import" at bounding box center [505, 105] width 51 height 13
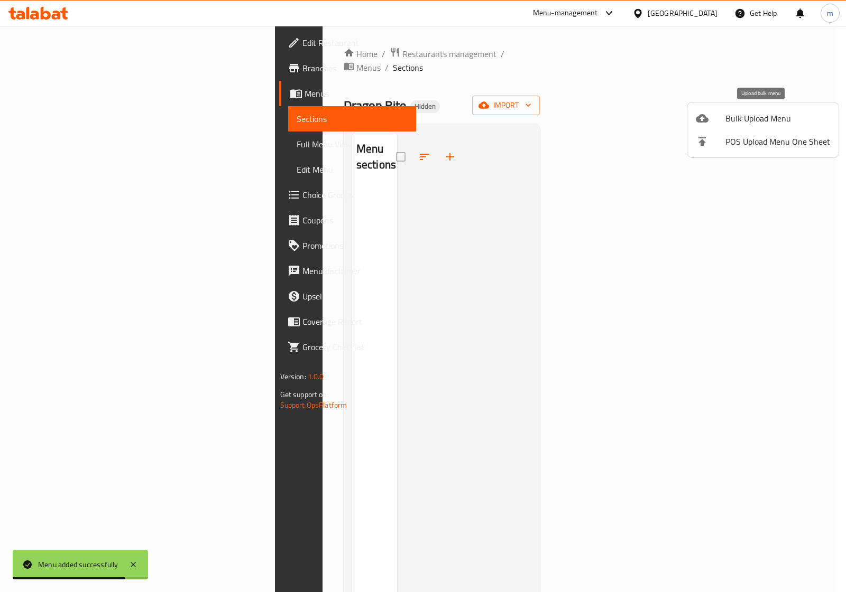
click at [777, 116] on span "Bulk Upload Menu" at bounding box center [777, 118] width 105 height 13
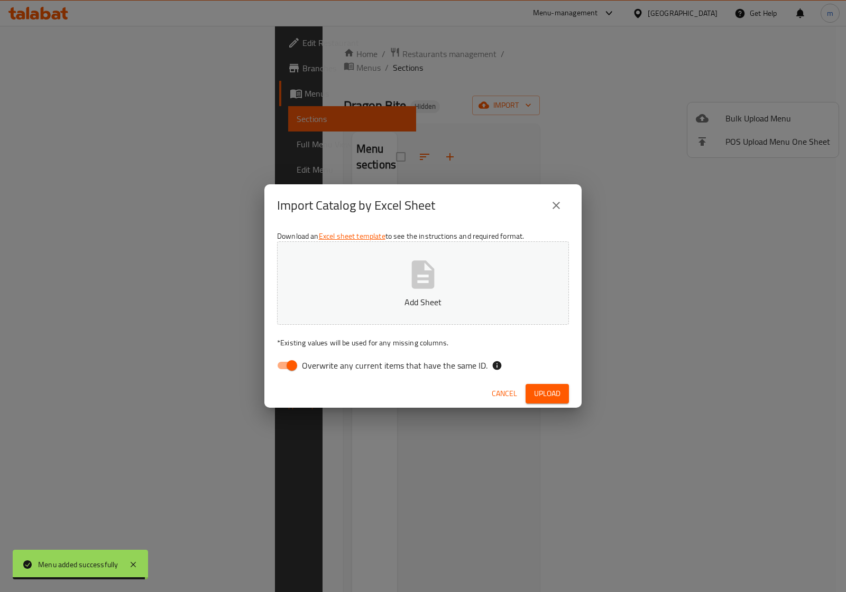
click at [286, 366] on input "Overwrite any current items that have the same ID." at bounding box center [292, 366] width 60 height 20
checkbox input "false"
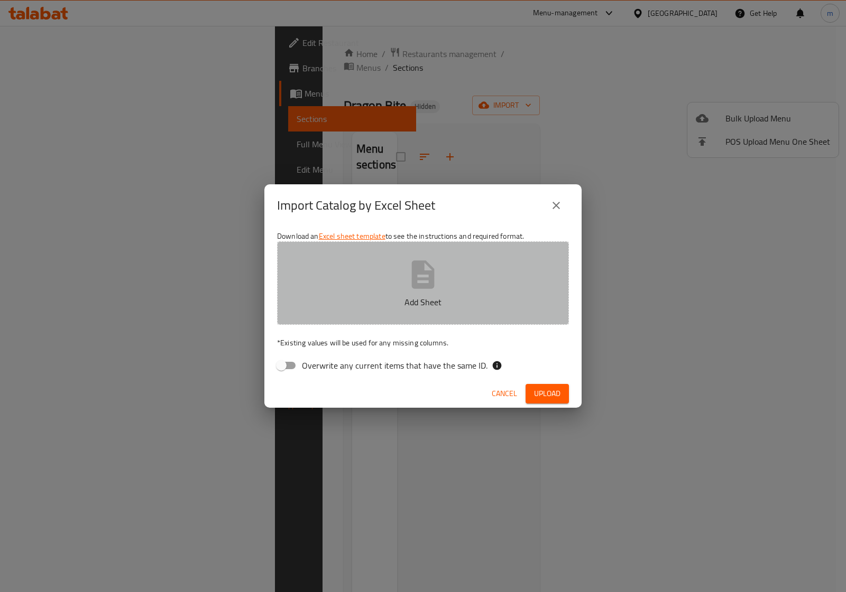
click at [400, 302] on p "Add Sheet" at bounding box center [422, 302] width 259 height 13
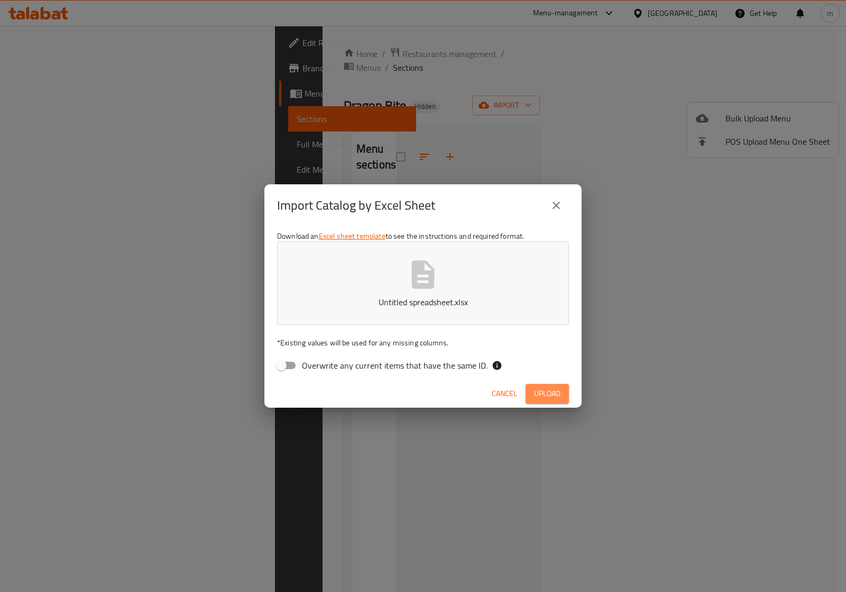
click at [538, 387] on span "Upload" at bounding box center [547, 393] width 26 height 13
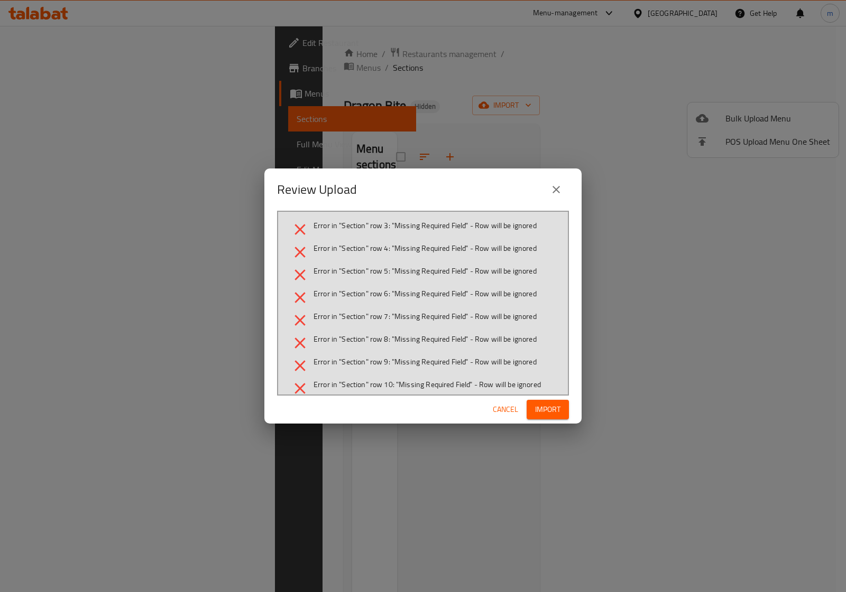
click at [555, 196] on button "close" at bounding box center [555, 189] width 25 height 25
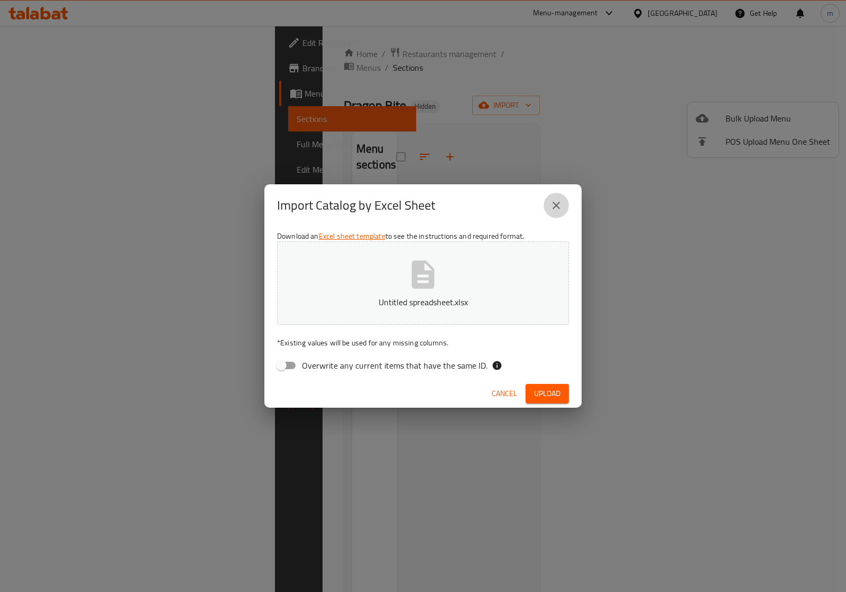
click at [563, 210] on button "close" at bounding box center [555, 205] width 25 height 25
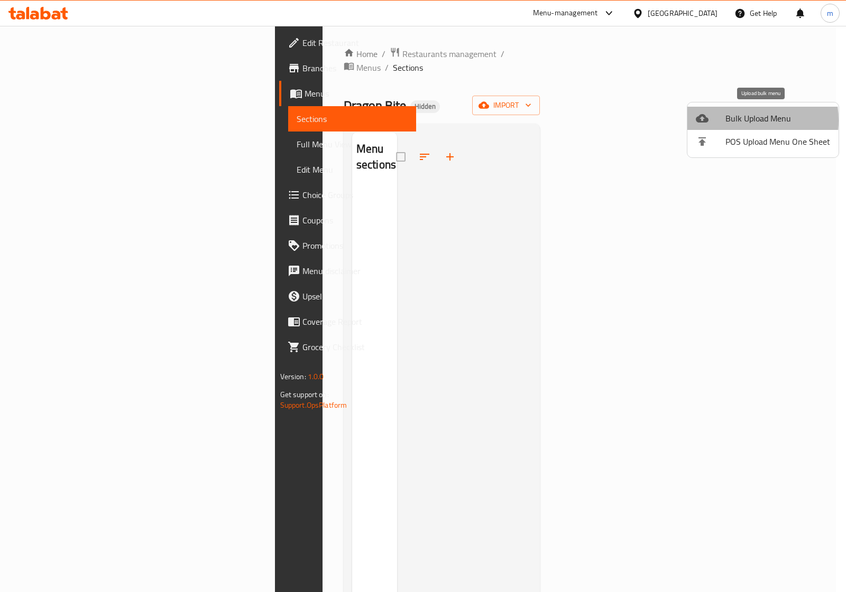
click at [736, 120] on span "Bulk Upload Menu" at bounding box center [777, 118] width 105 height 13
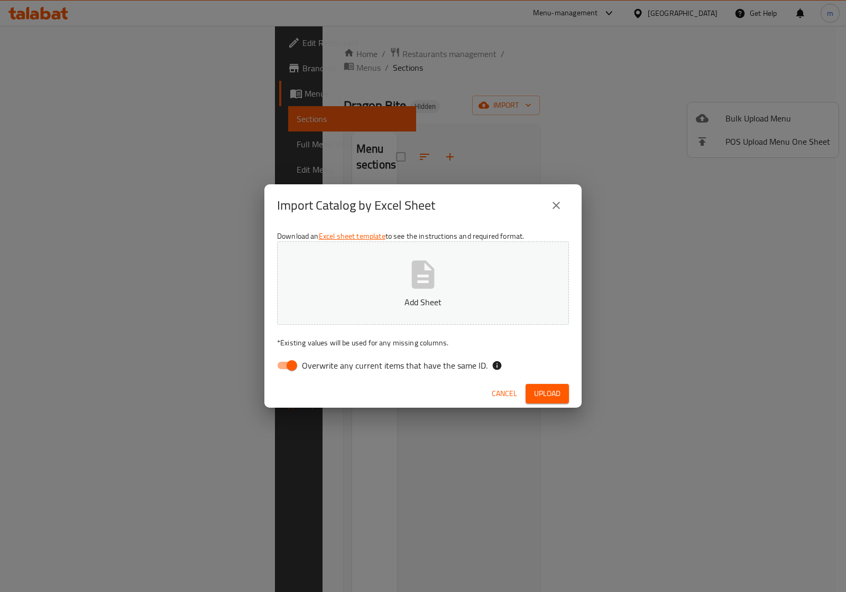
click at [294, 368] on input "Overwrite any current items that have the same ID." at bounding box center [292, 366] width 60 height 20
checkbox input "false"
click at [386, 308] on p "Add Sheet" at bounding box center [422, 302] width 259 height 13
click at [548, 384] on button "Upload" at bounding box center [546, 394] width 43 height 20
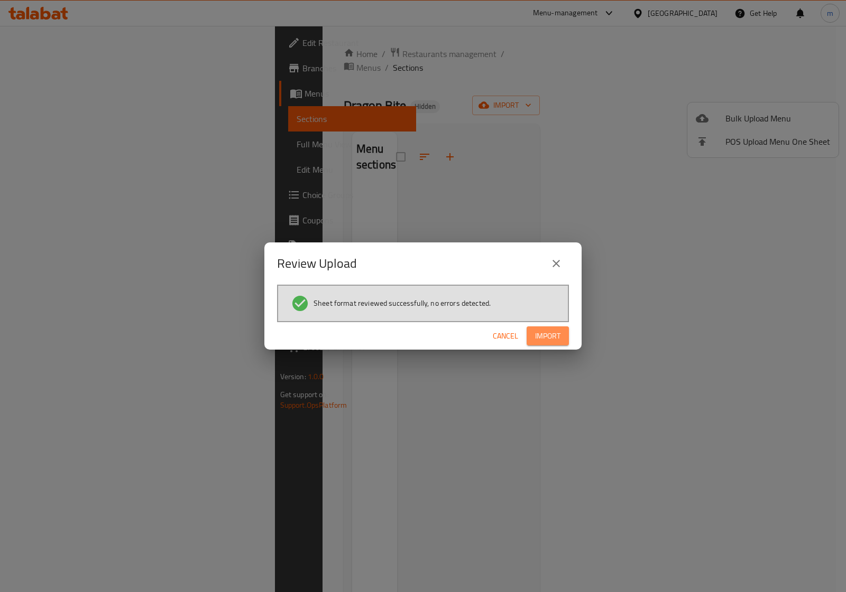
click at [549, 327] on button "Import" at bounding box center [547, 337] width 42 height 20
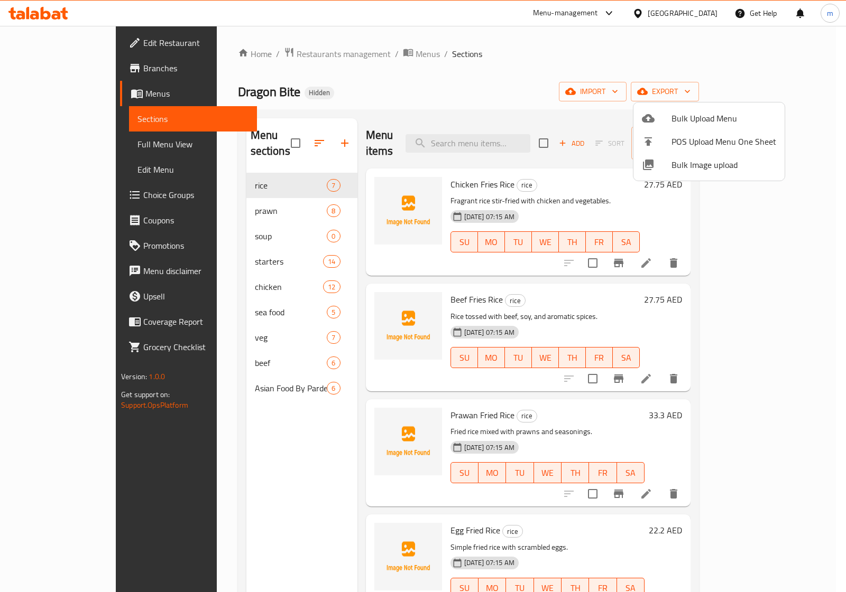
click at [57, 139] on div at bounding box center [423, 296] width 846 height 592
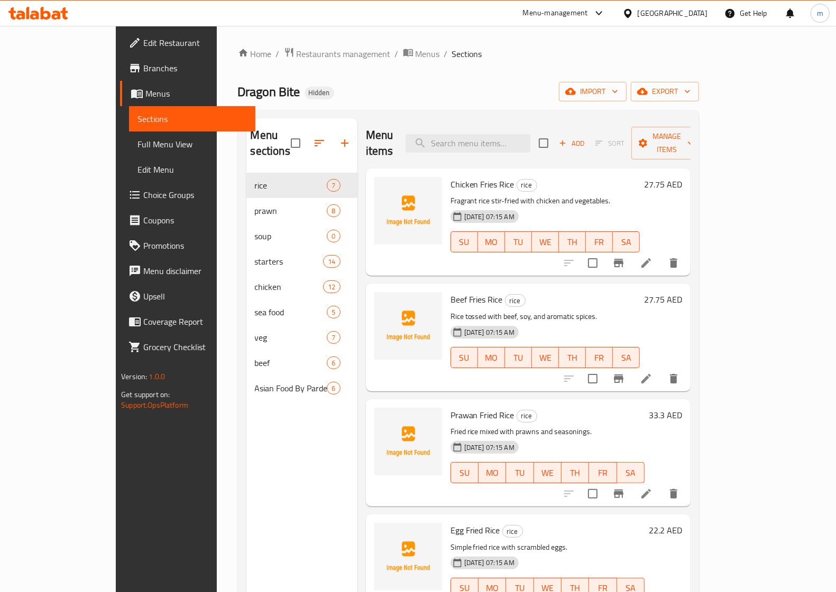
click at [137, 139] on span "Full Menu View" at bounding box center [191, 144] width 109 height 13
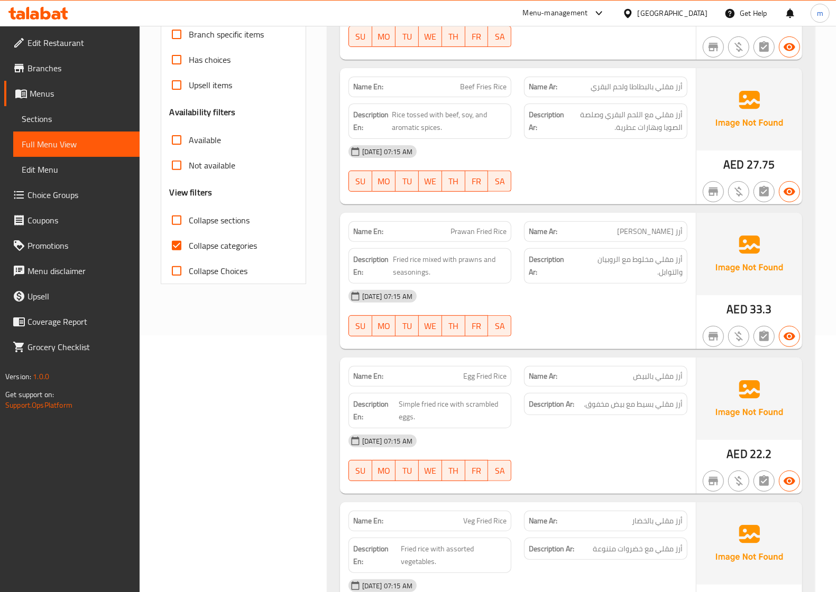
scroll to position [264, 0]
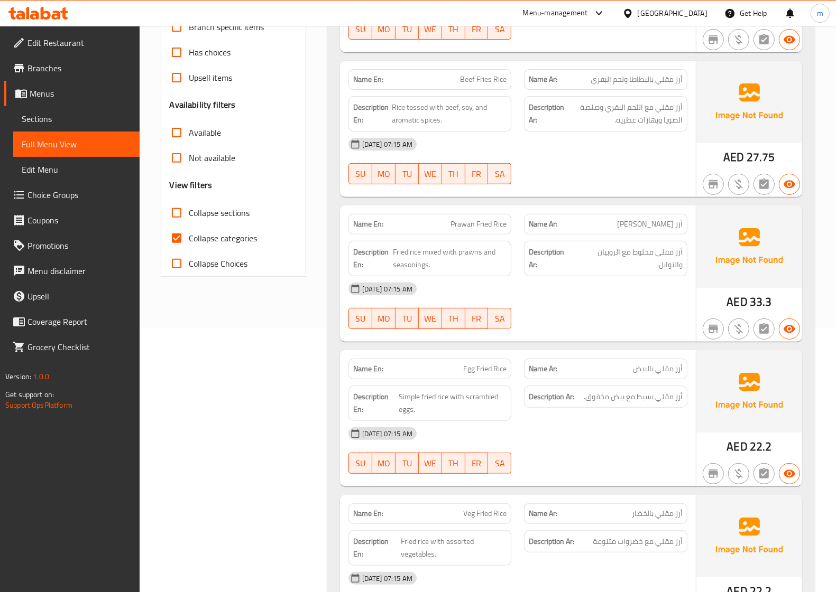
click at [175, 230] on input "Collapse categories" at bounding box center [176, 238] width 25 height 25
checkbox input "false"
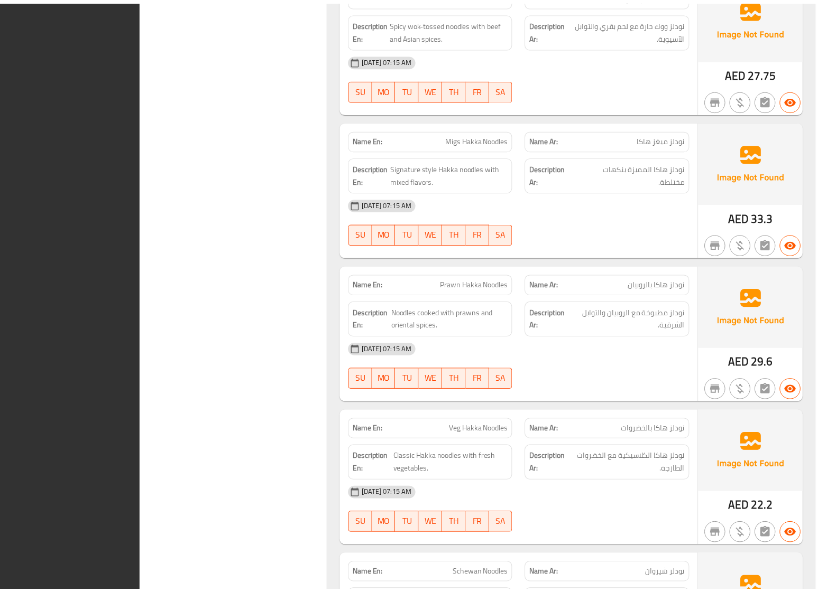
scroll to position [9395, 0]
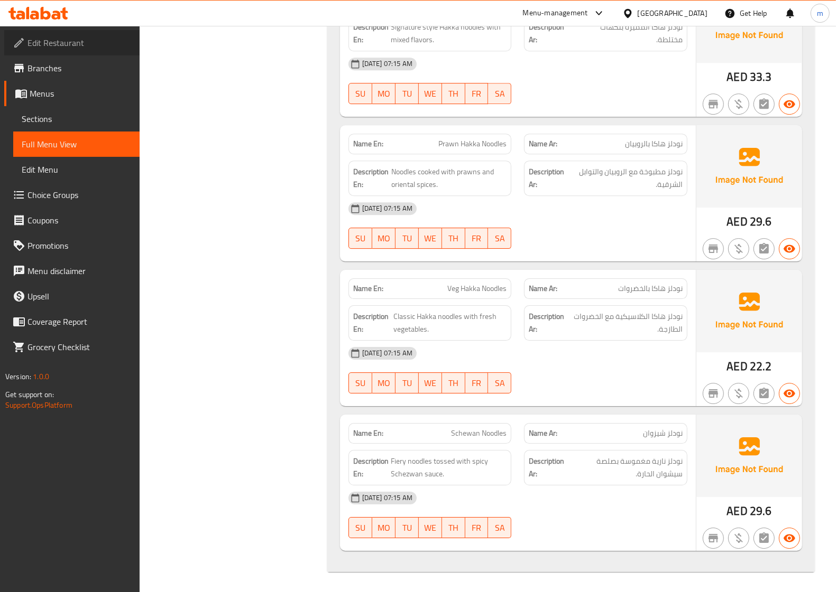
click at [66, 42] on span "Edit Restaurant" at bounding box center [79, 42] width 104 height 13
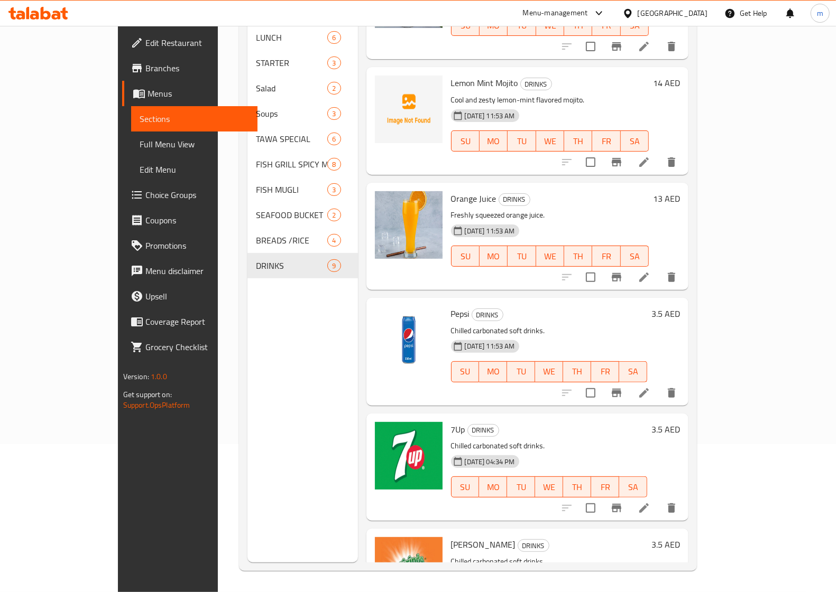
scroll to position [66, 0]
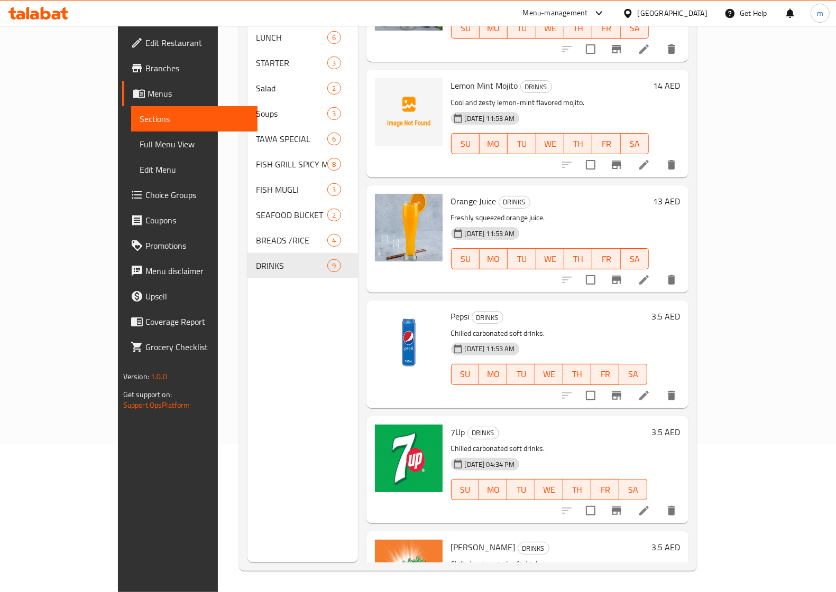
click at [659, 271] on li at bounding box center [644, 280] width 30 height 19
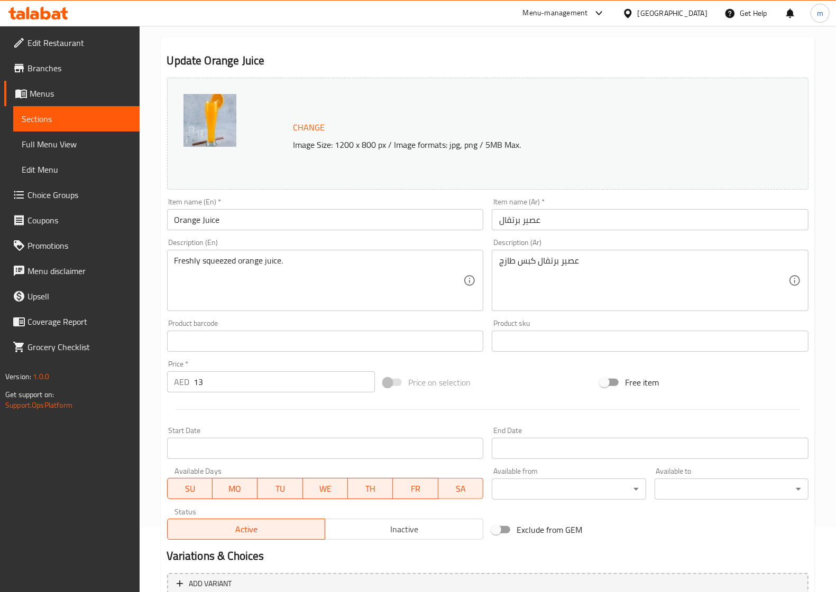
scroll to position [66, 0]
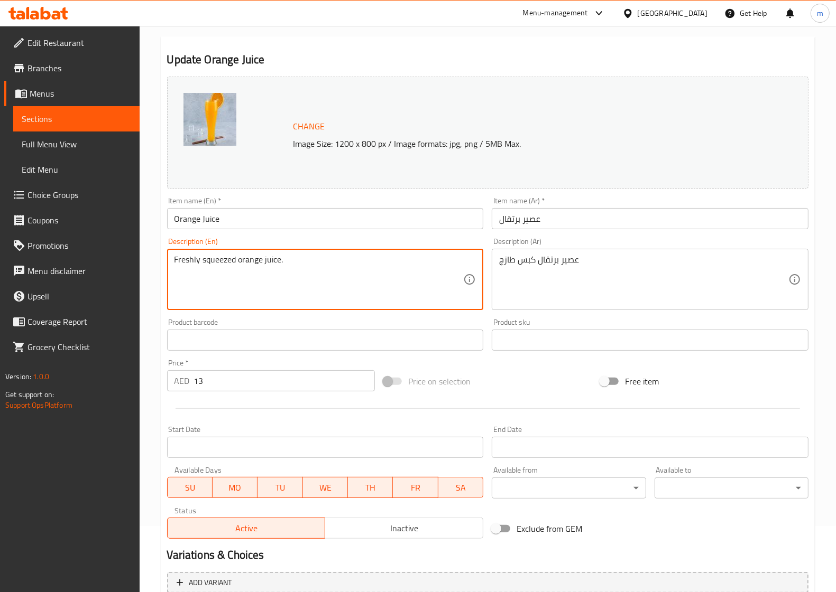
click at [214, 258] on textarea "Freshly squeezed orange juice." at bounding box center [318, 280] width 289 height 50
click at [89, 120] on span "Sections" at bounding box center [76, 119] width 109 height 13
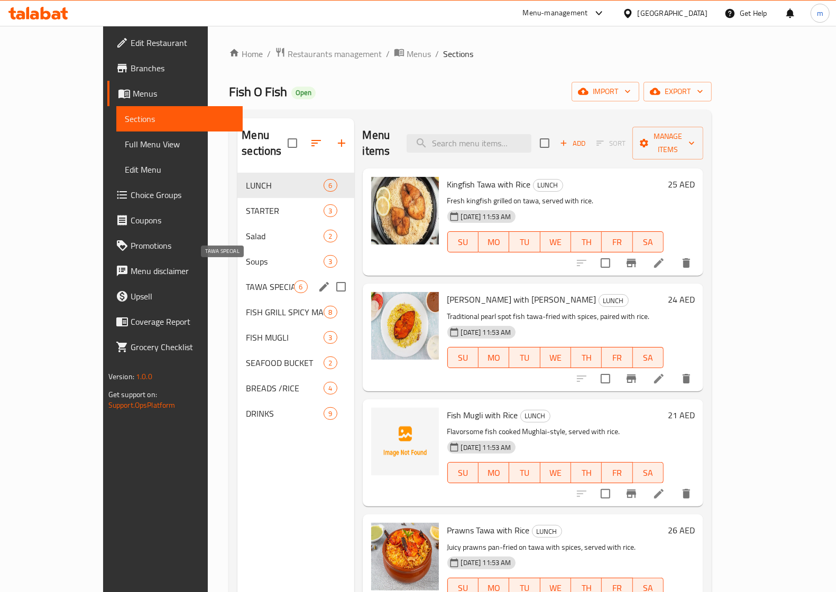
click at [246, 281] on span "TAWA SPECIAL" at bounding box center [270, 287] width 48 height 13
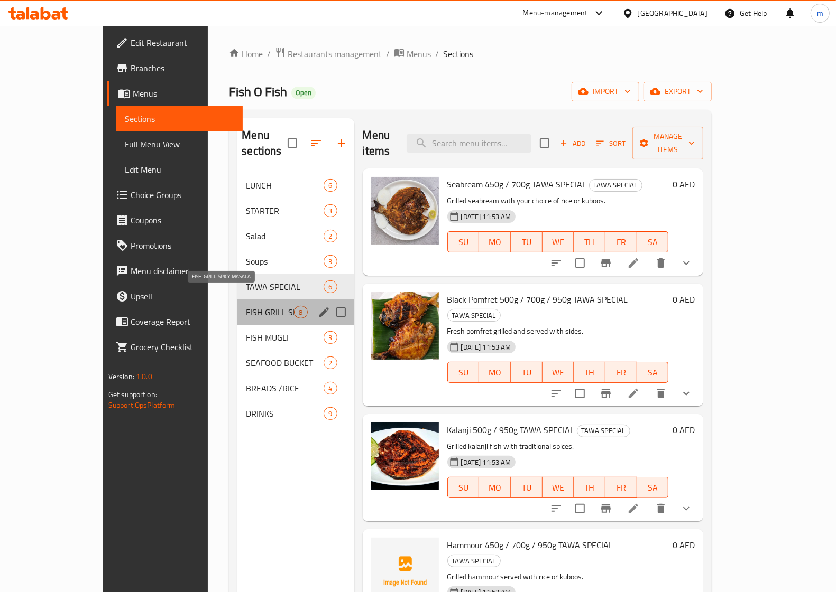
click at [246, 306] on span "FISH GRILL SPICY MASALA" at bounding box center [270, 312] width 48 height 13
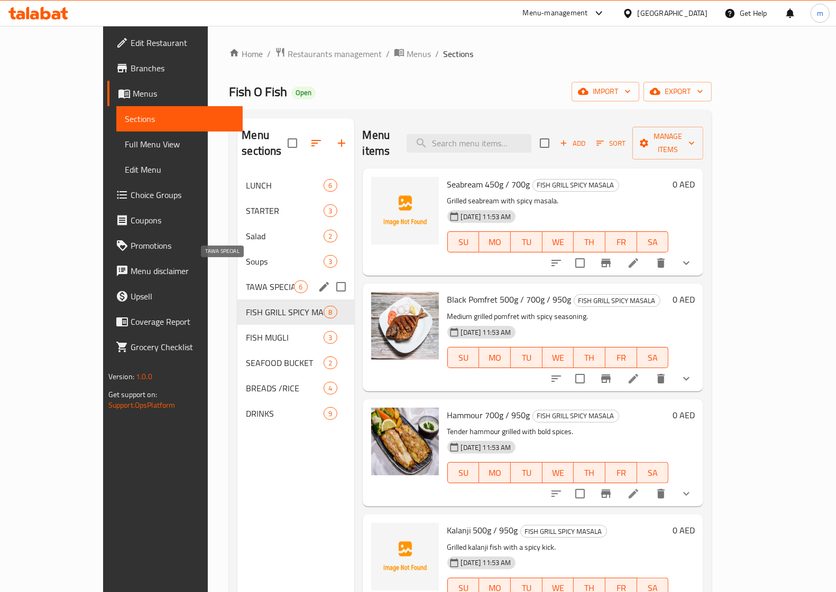
click at [246, 281] on span "TAWA SPECIAL" at bounding box center [270, 287] width 48 height 13
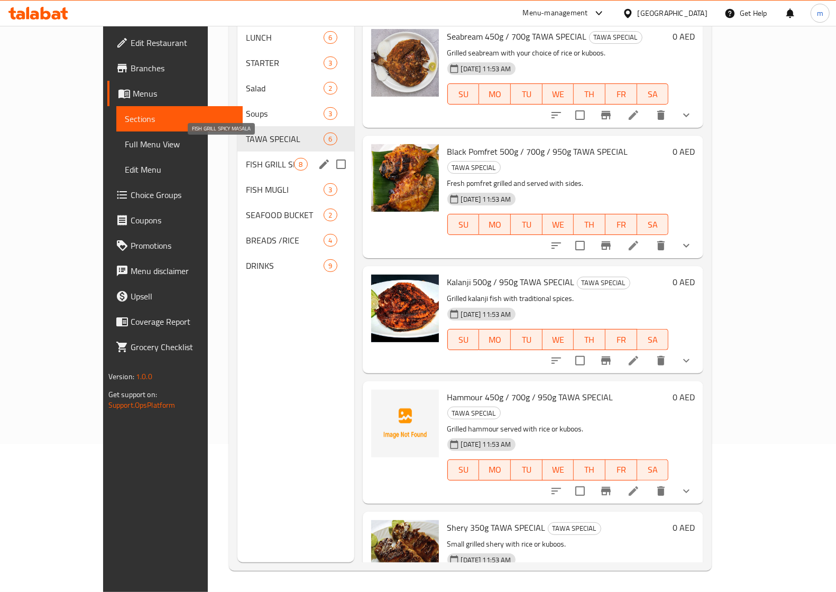
click at [246, 158] on span "FISH GRILL SPICY MASALA" at bounding box center [270, 164] width 48 height 13
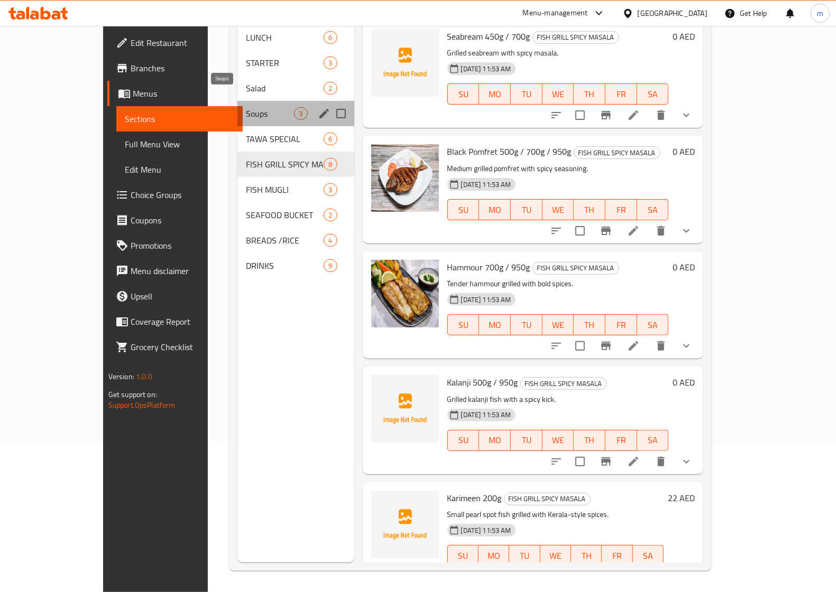
click at [246, 107] on span "Soups" at bounding box center [270, 113] width 48 height 13
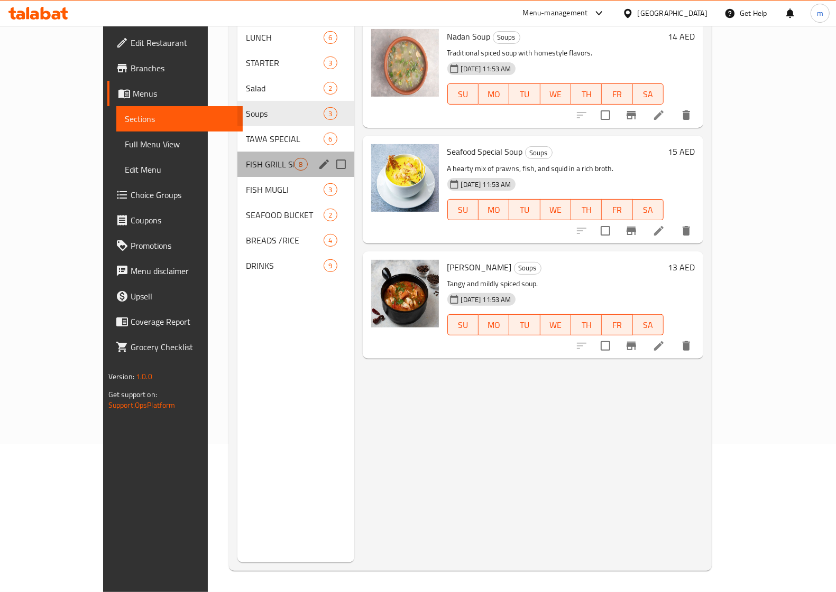
click at [237, 152] on div "FISH GRILL SPICY MASALA 8" at bounding box center [295, 164] width 116 height 25
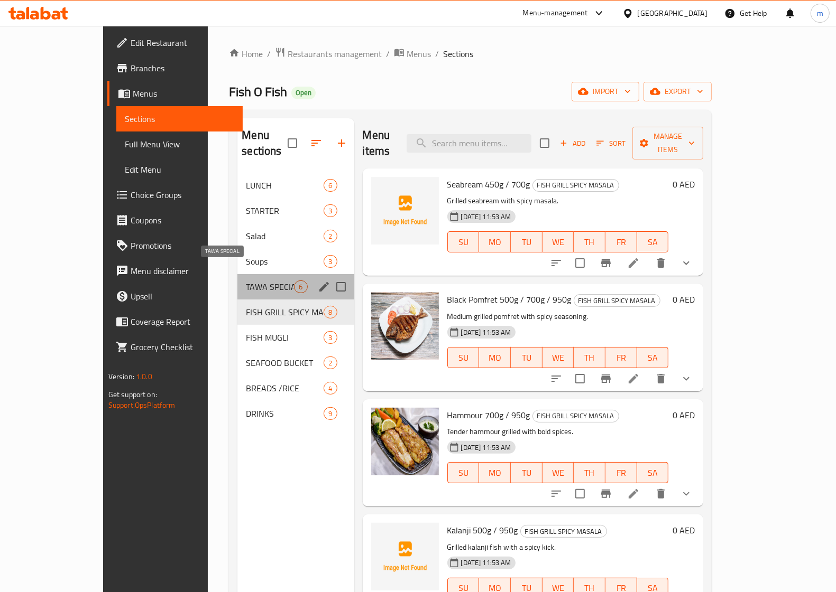
click at [246, 281] on span "TAWA SPECIAL" at bounding box center [270, 287] width 48 height 13
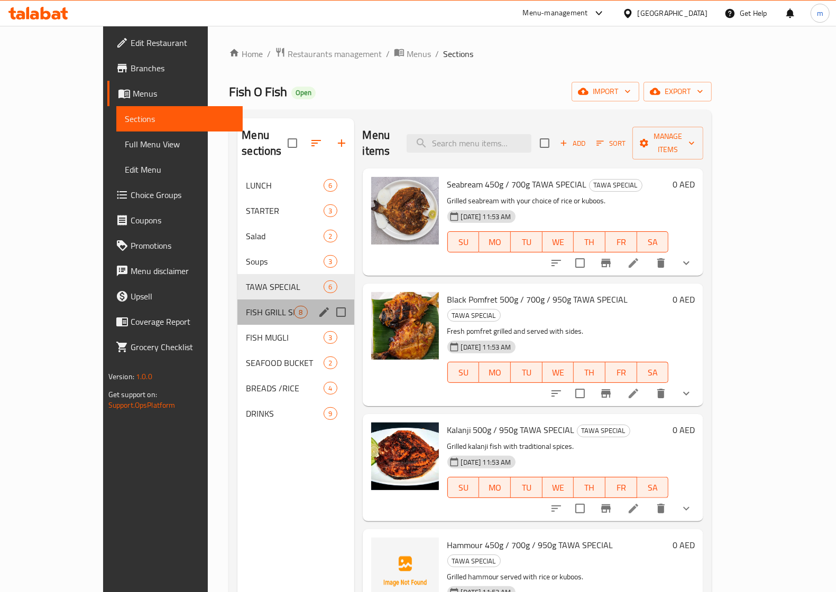
click at [243, 300] on div "FISH GRILL SPICY MASALA 8" at bounding box center [295, 312] width 116 height 25
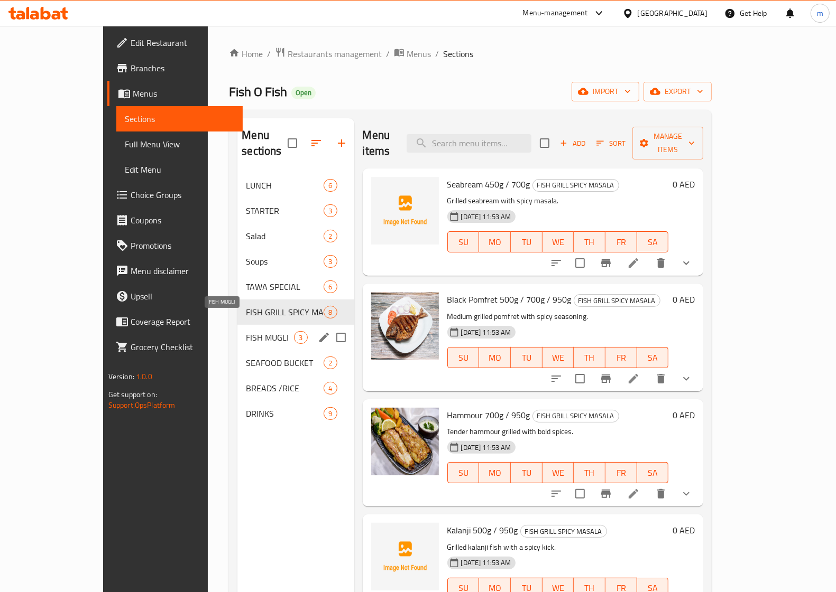
click at [246, 331] on span "FISH MUGLI" at bounding box center [270, 337] width 48 height 13
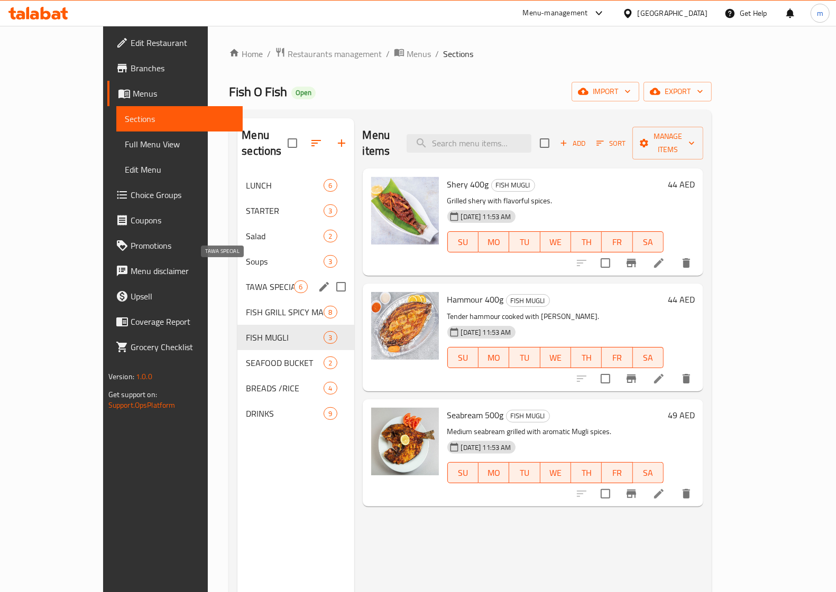
click at [246, 281] on span "TAWA SPECIAL" at bounding box center [270, 287] width 48 height 13
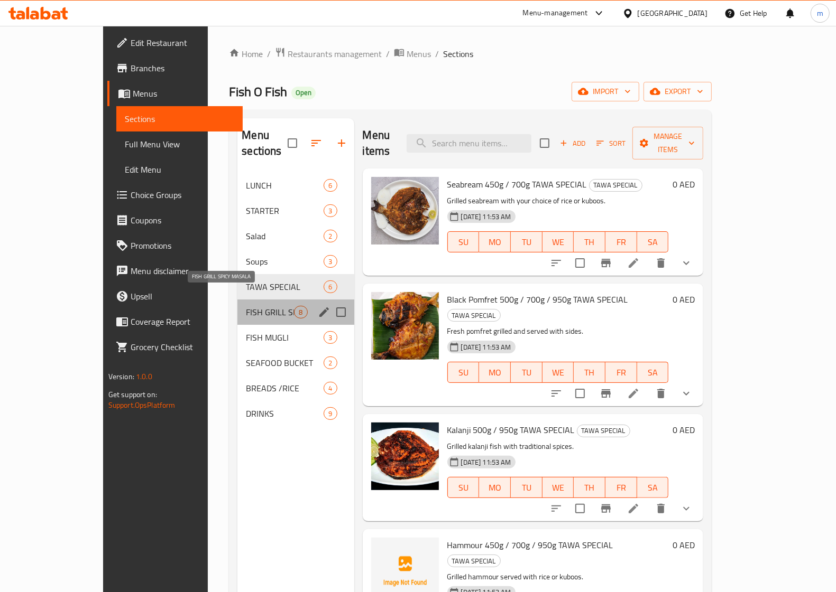
click at [248, 306] on span "FISH GRILL SPICY MASALA" at bounding box center [270, 312] width 48 height 13
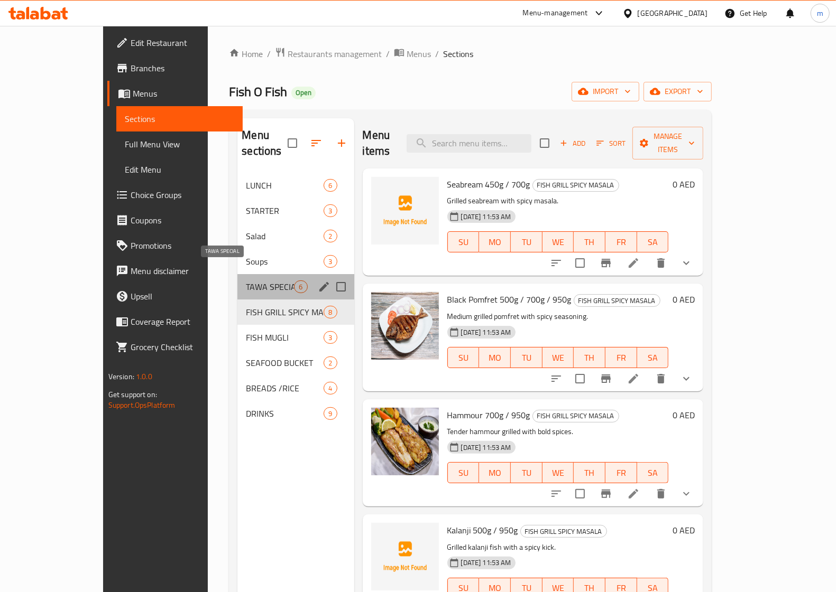
click at [246, 281] on span "TAWA SPECIAL" at bounding box center [270, 287] width 48 height 13
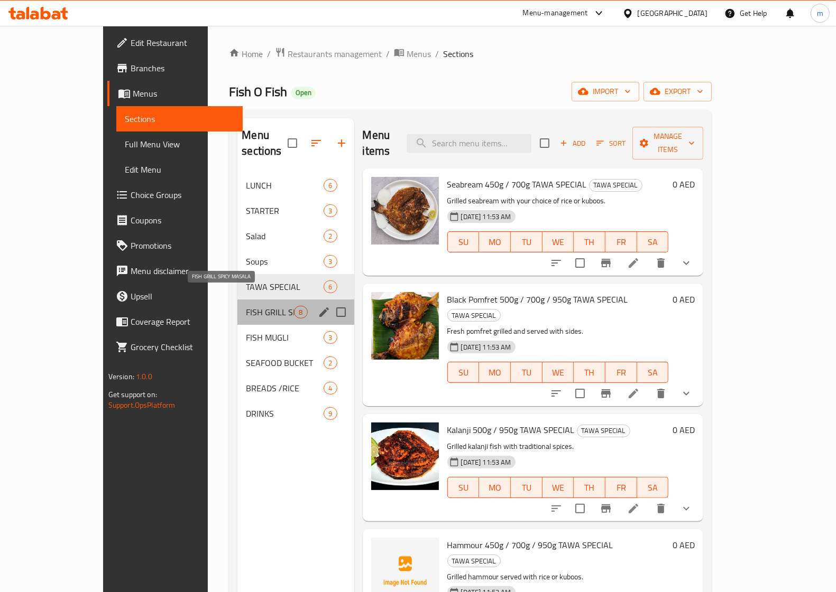
click at [246, 306] on span "FISH GRILL SPICY MASALA" at bounding box center [270, 312] width 48 height 13
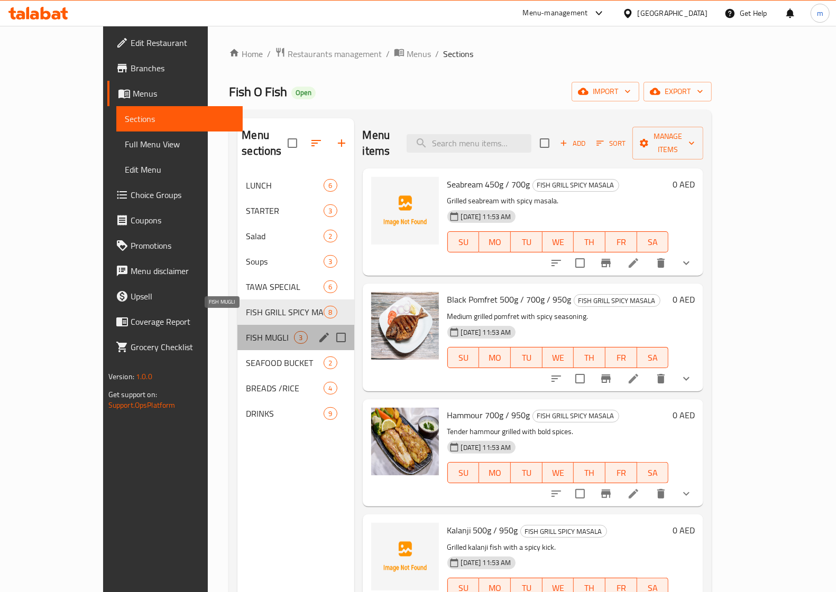
click at [246, 331] on span "FISH MUGLI" at bounding box center [270, 337] width 48 height 13
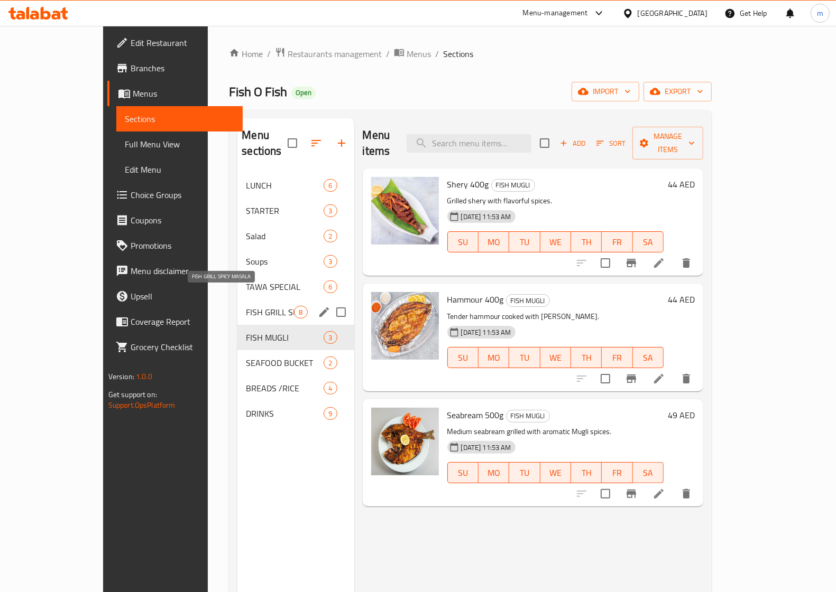
click at [246, 306] on span "FISH GRILL SPICY MASALA" at bounding box center [270, 312] width 48 height 13
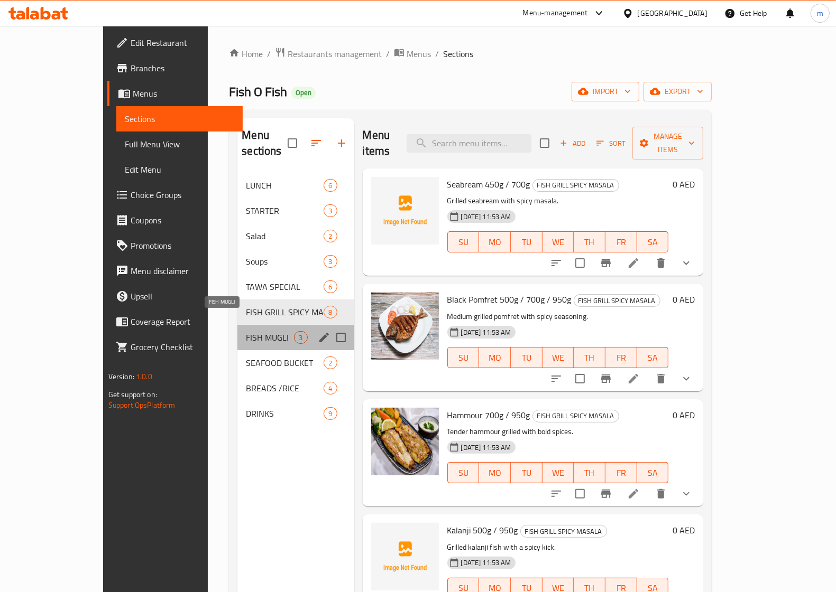
click at [246, 331] on span "FISH MUGLI" at bounding box center [270, 337] width 48 height 13
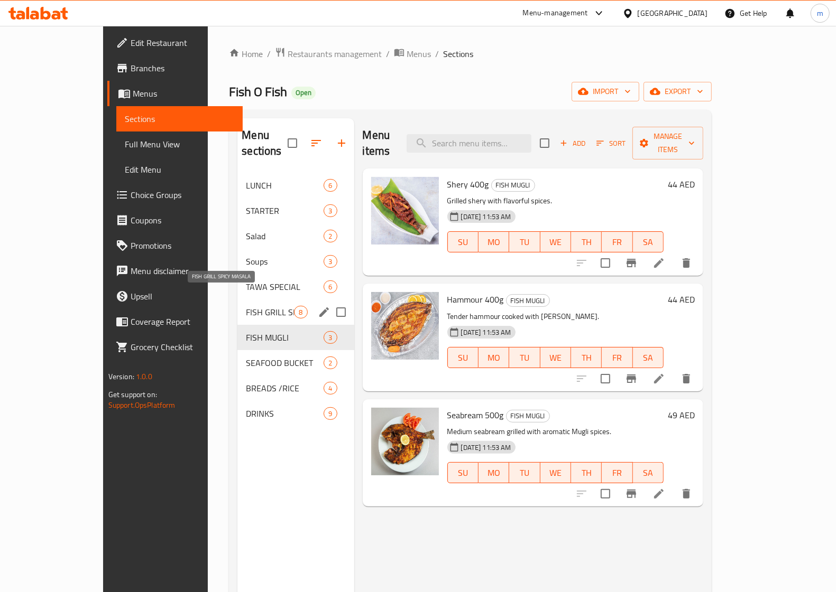
click at [246, 306] on span "FISH GRILL SPICY MASALA" at bounding box center [270, 312] width 48 height 13
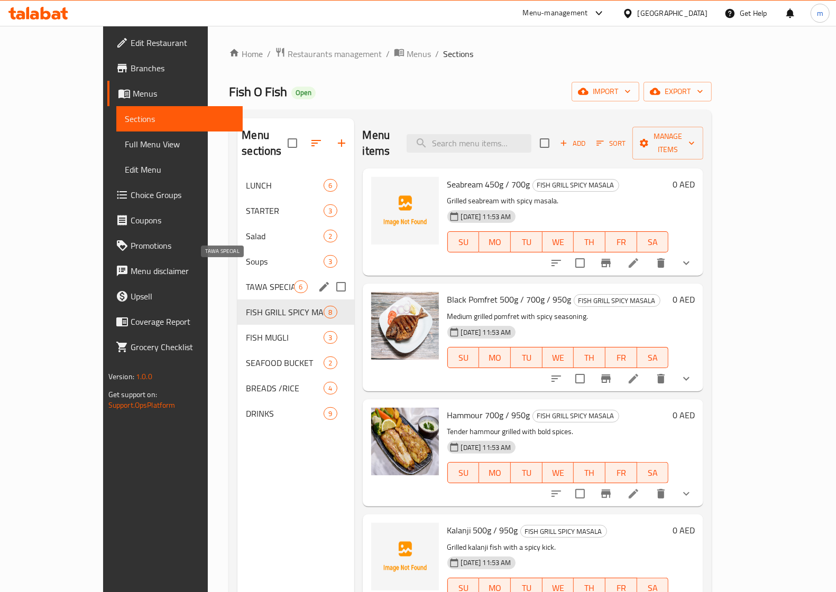
click at [246, 281] on span "TAWA SPECIAL" at bounding box center [270, 287] width 48 height 13
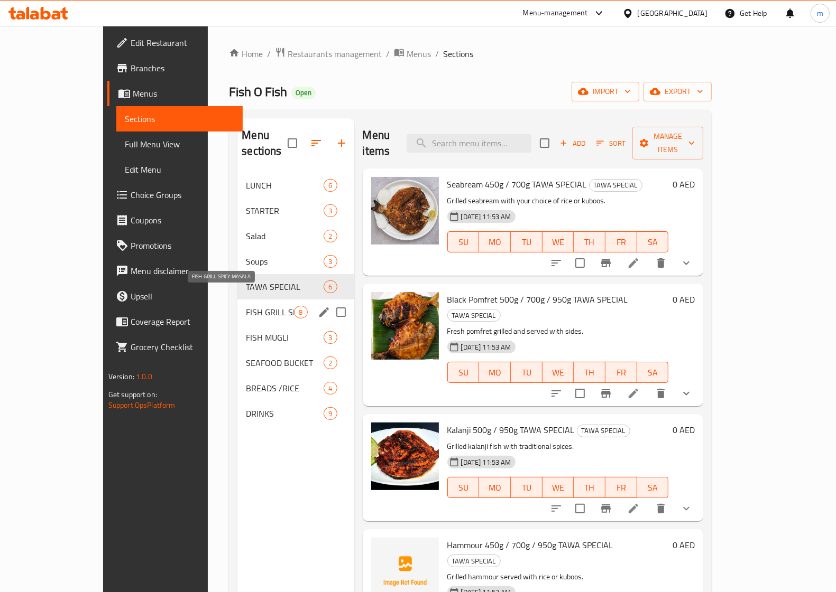
click at [246, 306] on span "FISH GRILL SPICY MASALA" at bounding box center [270, 312] width 48 height 13
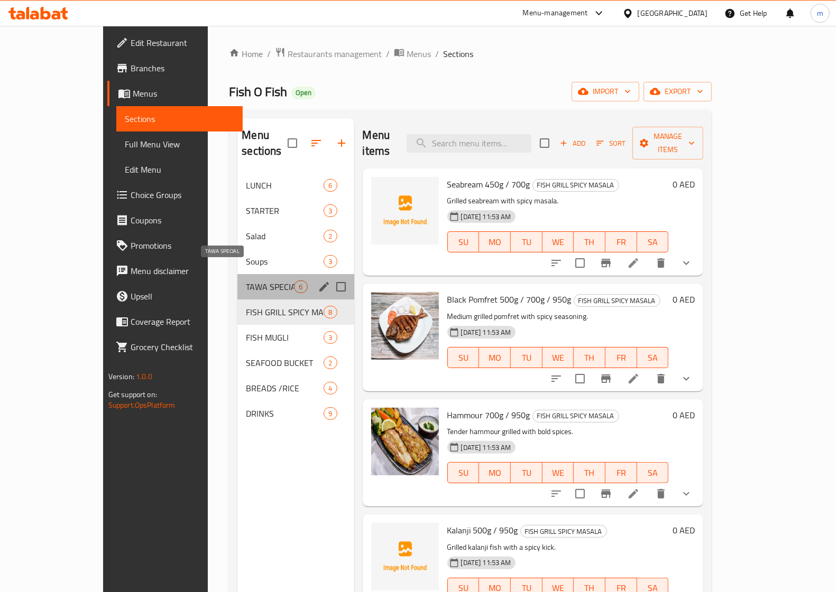
click at [246, 281] on span "TAWA SPECIAL" at bounding box center [270, 287] width 48 height 13
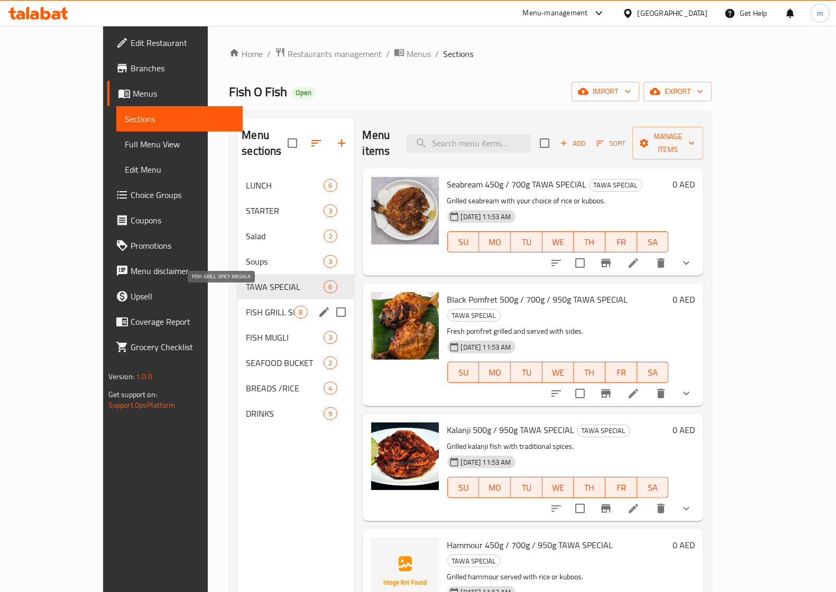
click at [246, 306] on span "FISH GRILL SPICY MASALA" at bounding box center [270, 312] width 48 height 13
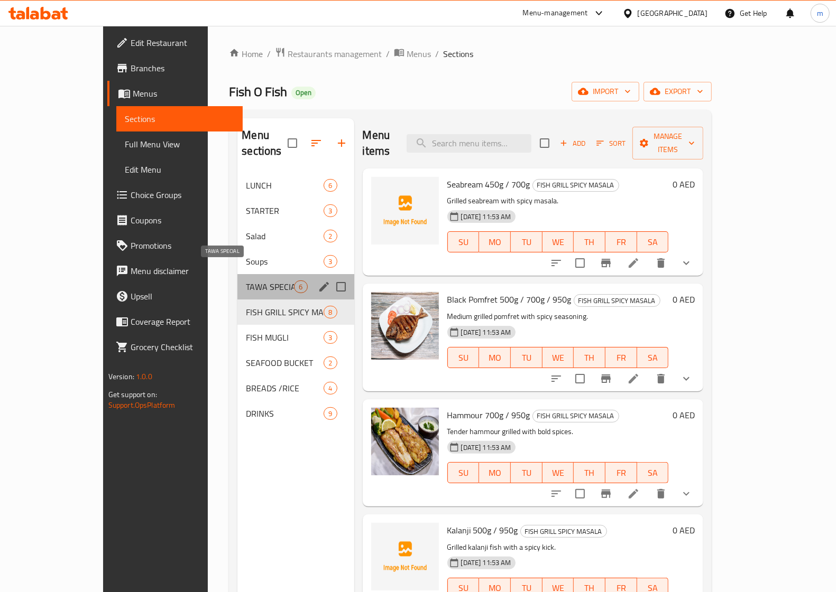
click at [246, 281] on span "TAWA SPECIAL" at bounding box center [270, 287] width 48 height 13
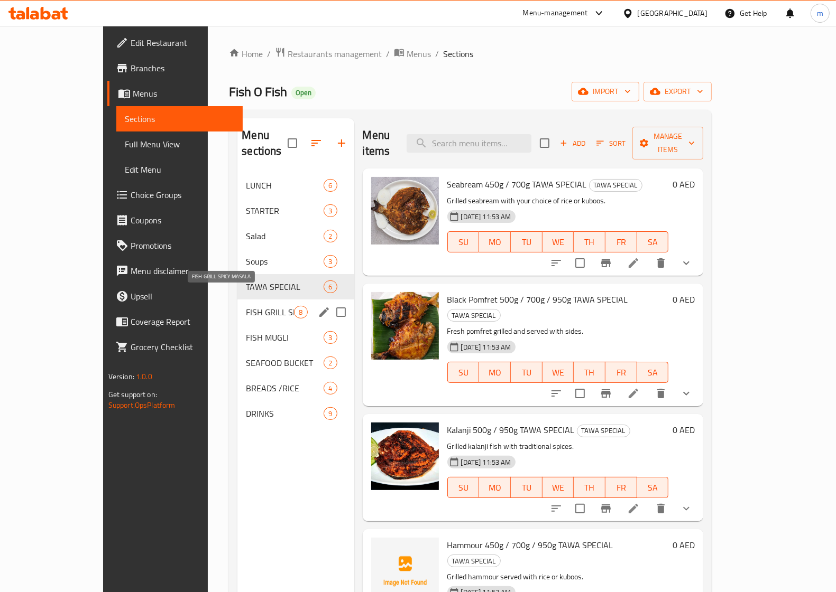
click at [246, 306] on span "FISH GRILL SPICY MASALA" at bounding box center [270, 312] width 48 height 13
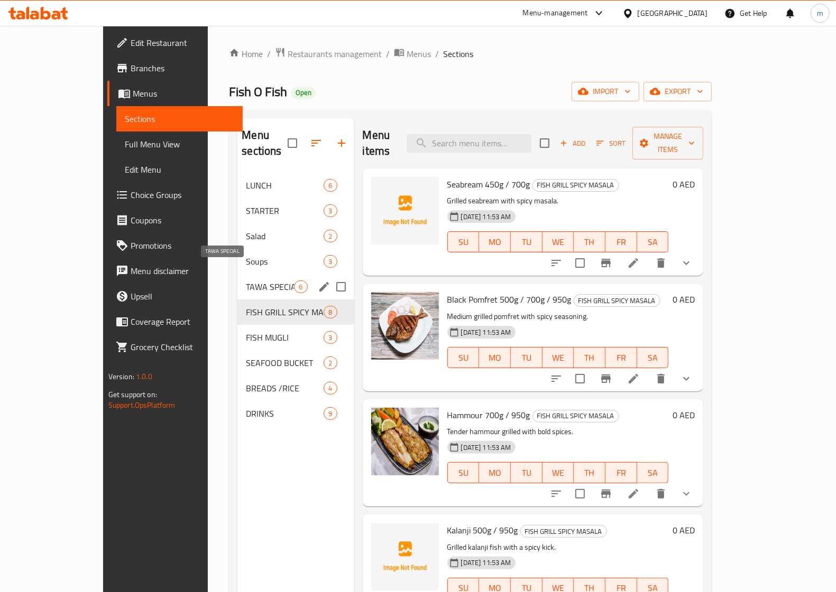
click at [246, 281] on span "TAWA SPECIAL" at bounding box center [270, 287] width 48 height 13
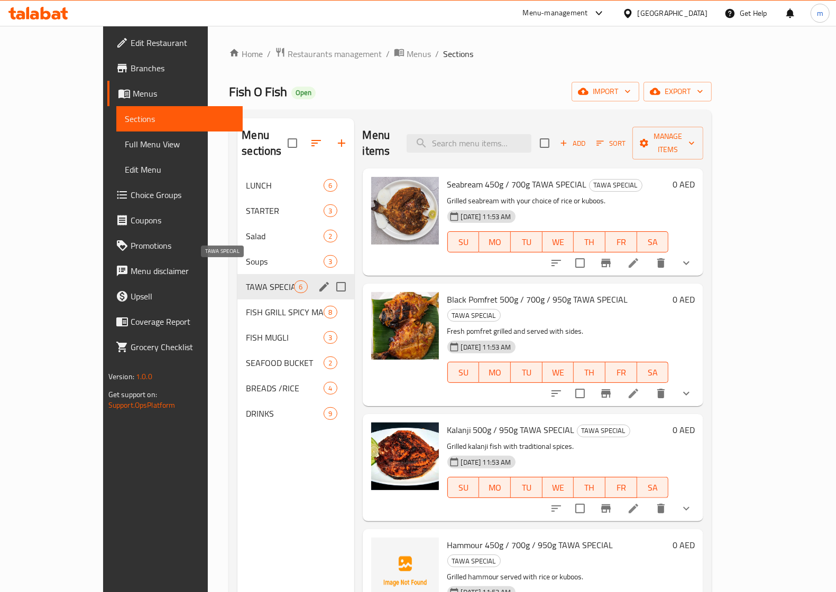
scroll to position [66, 0]
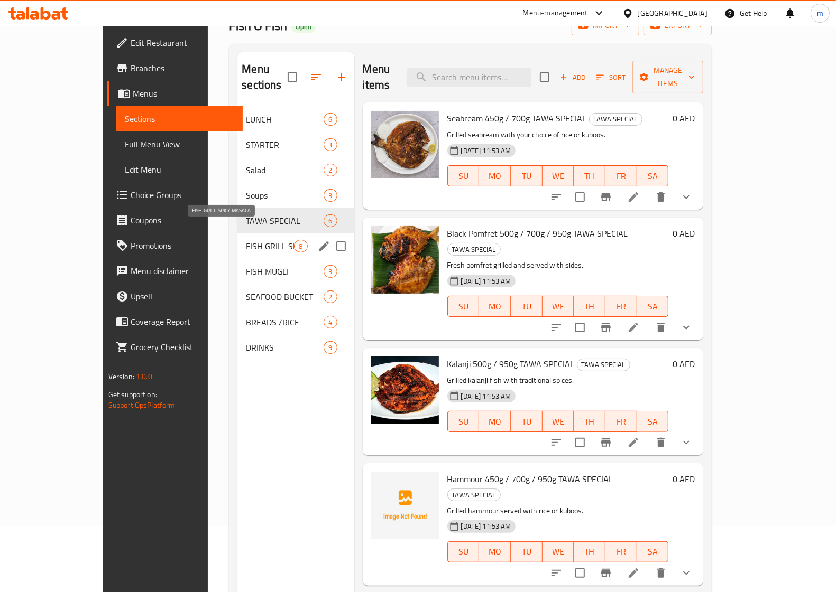
click at [246, 240] on span "FISH GRILL SPICY MASALA" at bounding box center [270, 246] width 48 height 13
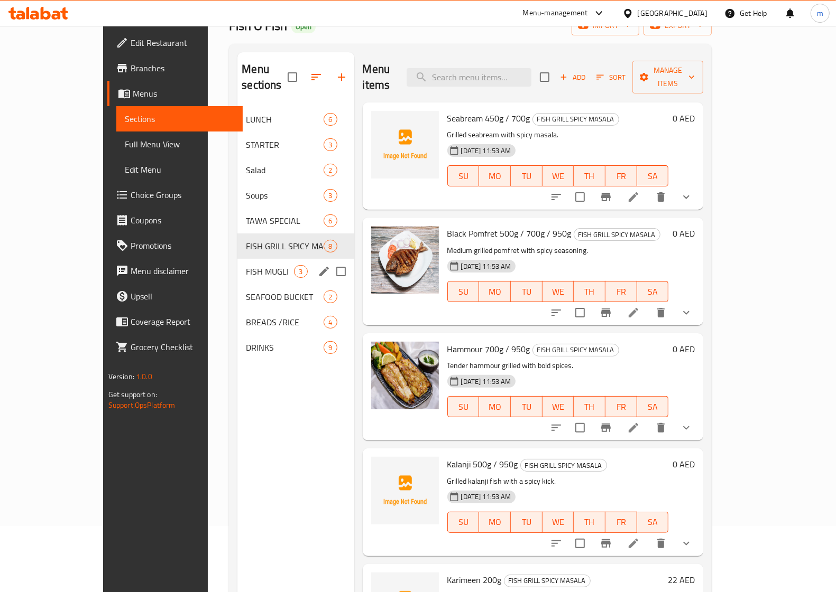
click at [237, 259] on div "FISH MUGLI 3" at bounding box center [295, 271] width 116 height 25
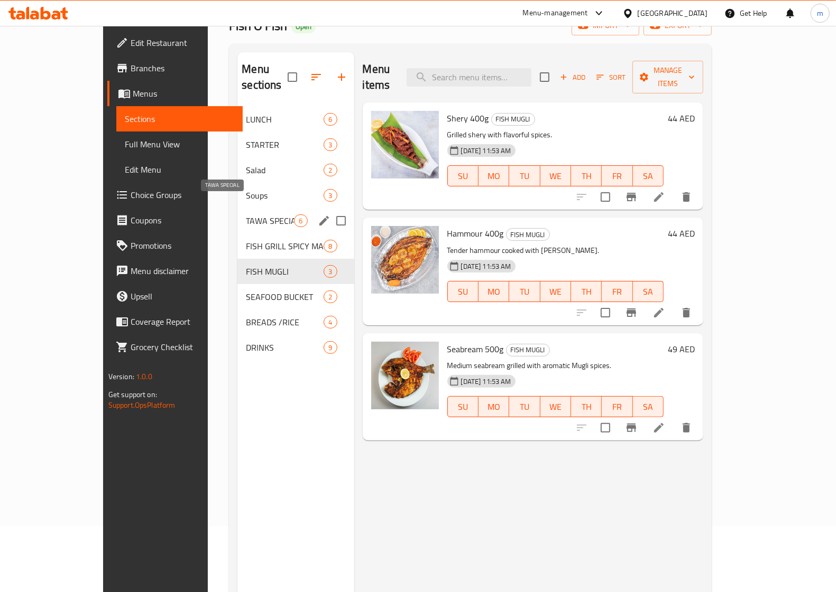
click at [246, 215] on span "TAWA SPECIAL" at bounding box center [270, 221] width 48 height 13
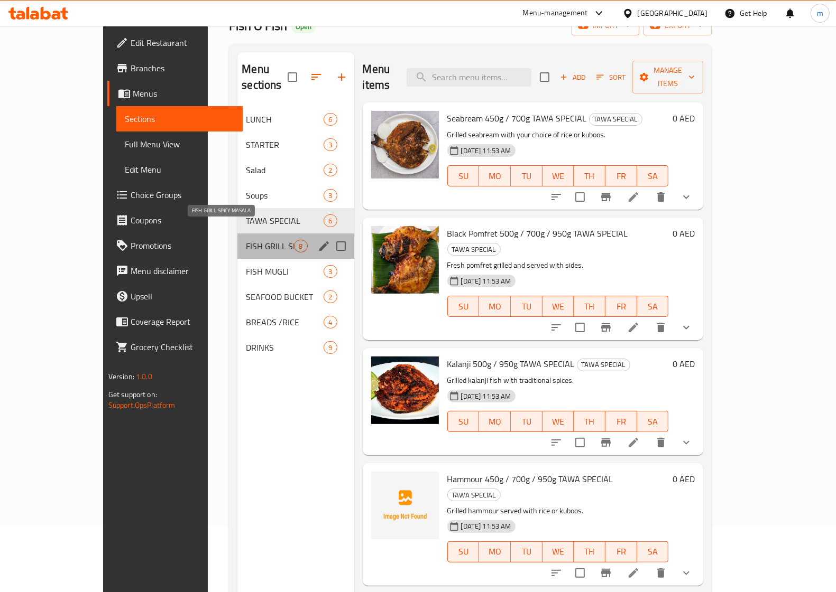
click at [246, 240] on span "FISH GRILL SPICY MASALA" at bounding box center [270, 246] width 48 height 13
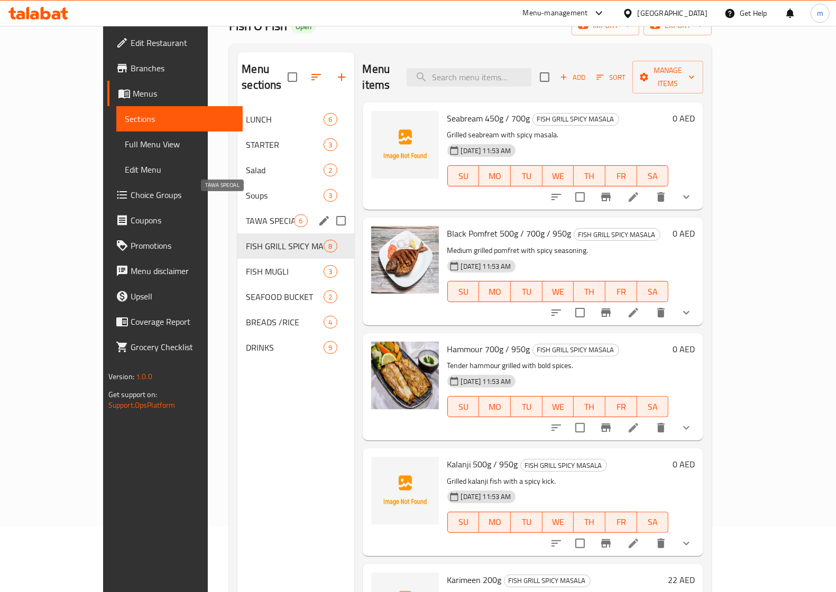
click at [246, 215] on span "TAWA SPECIAL" at bounding box center [270, 221] width 48 height 13
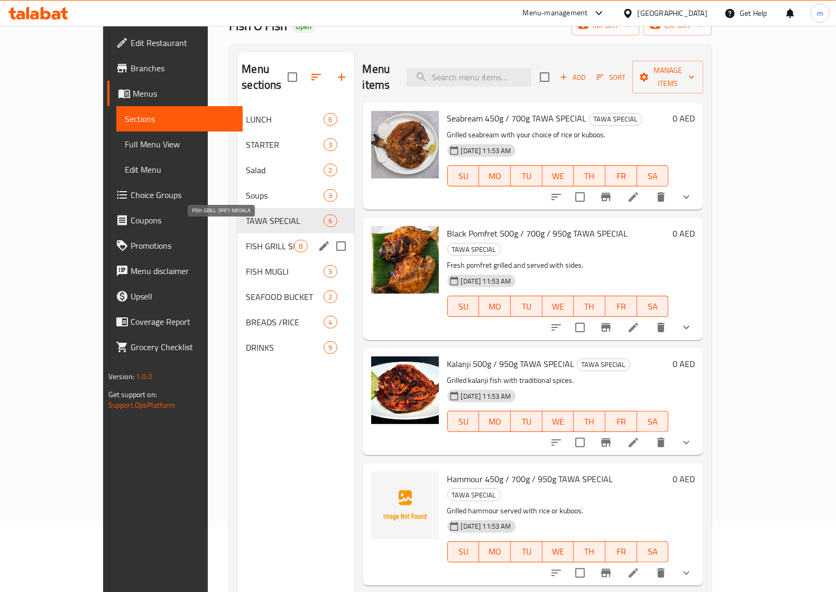
click at [246, 240] on span "FISH GRILL SPICY MASALA" at bounding box center [270, 246] width 48 height 13
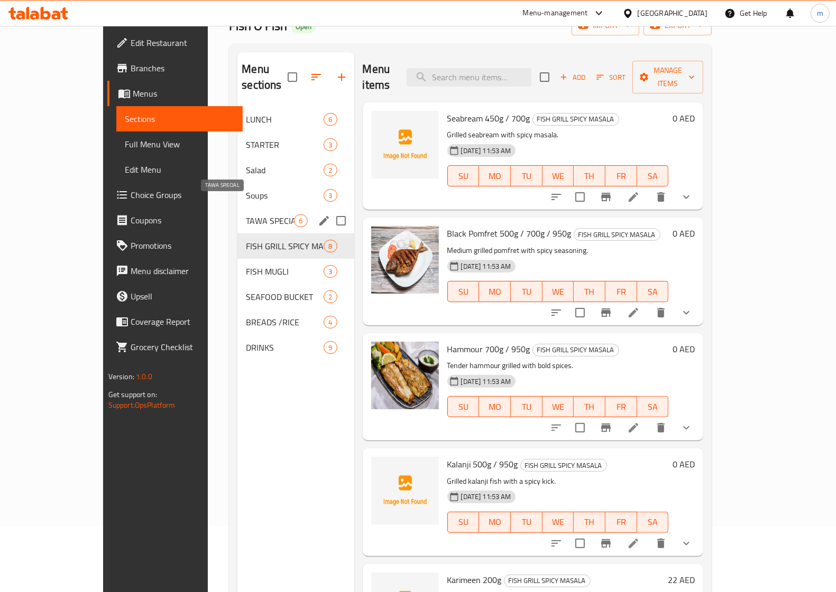
click at [246, 215] on span "TAWA SPECIAL" at bounding box center [270, 221] width 48 height 13
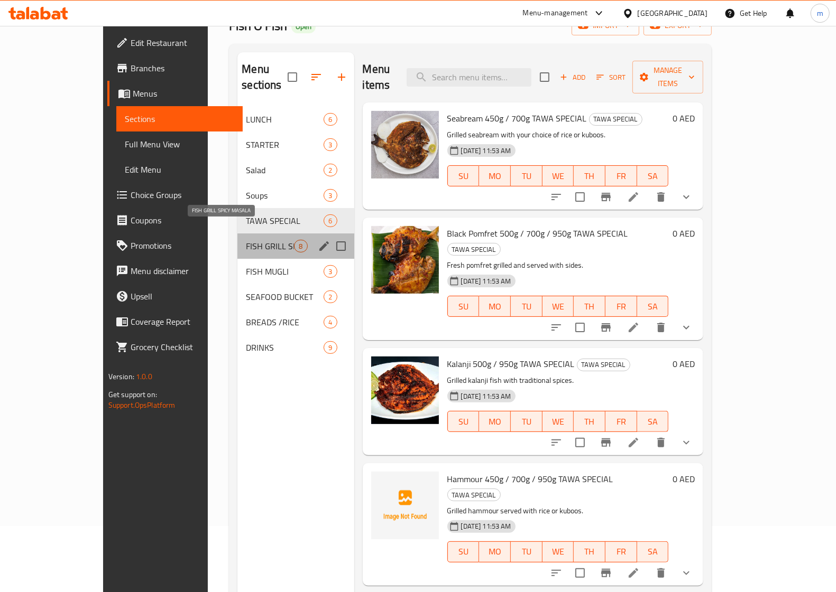
click at [246, 240] on span "FISH GRILL SPICY MASALA" at bounding box center [270, 246] width 48 height 13
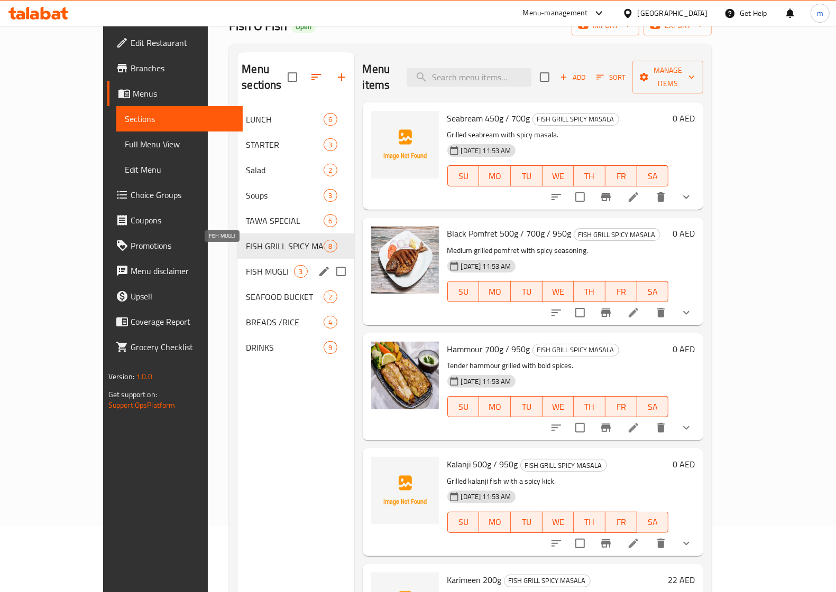
click at [246, 265] on span "FISH MUGLI" at bounding box center [270, 271] width 48 height 13
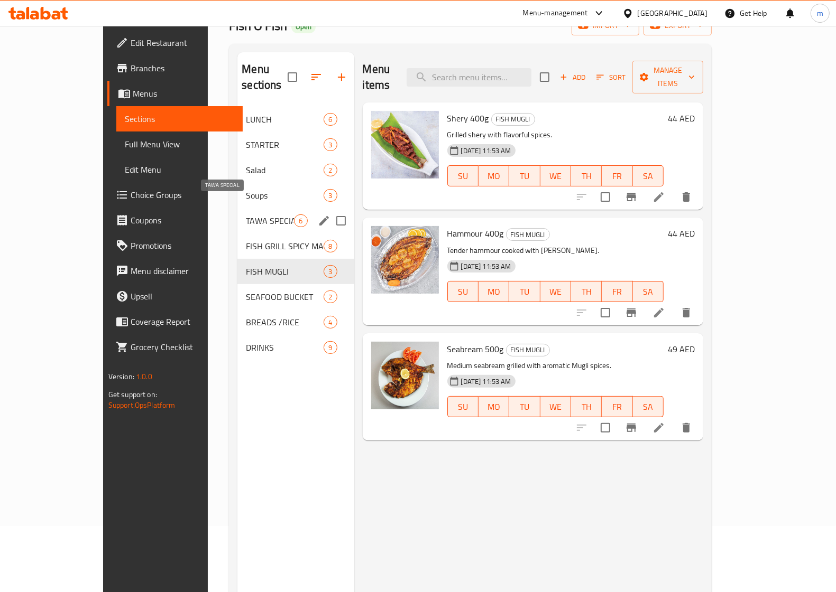
click at [246, 215] on span "TAWA SPECIAL" at bounding box center [270, 221] width 48 height 13
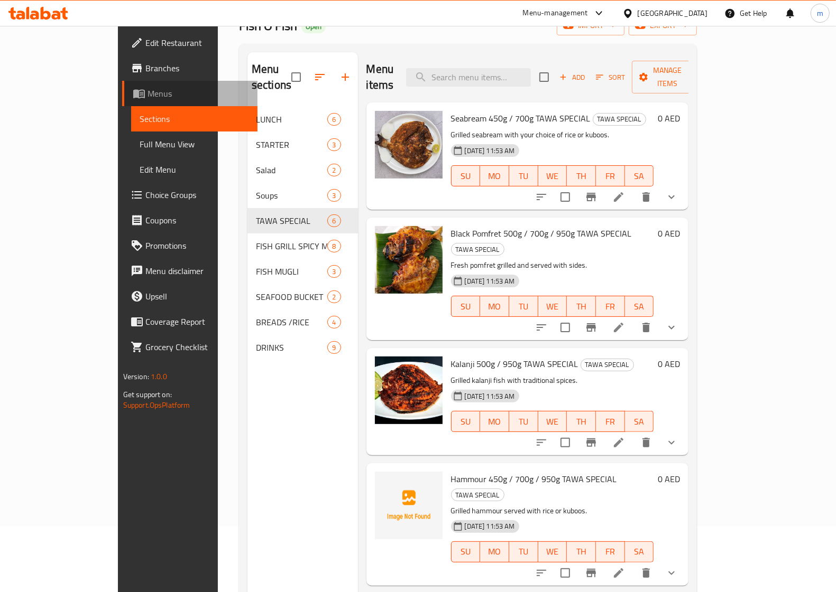
click at [147, 92] on span "Menus" at bounding box center [197, 93] width 101 height 13
